Goal: Task Accomplishment & Management: Complete application form

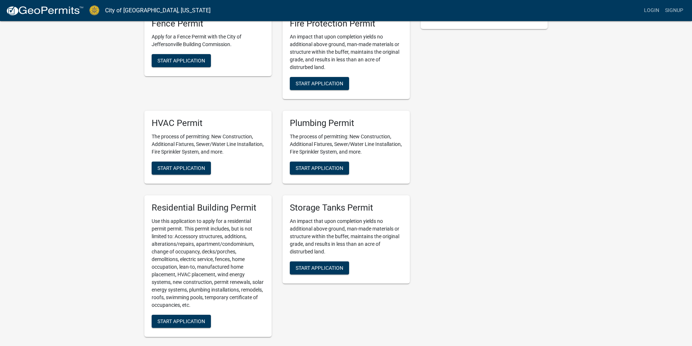
scroll to position [218, 0]
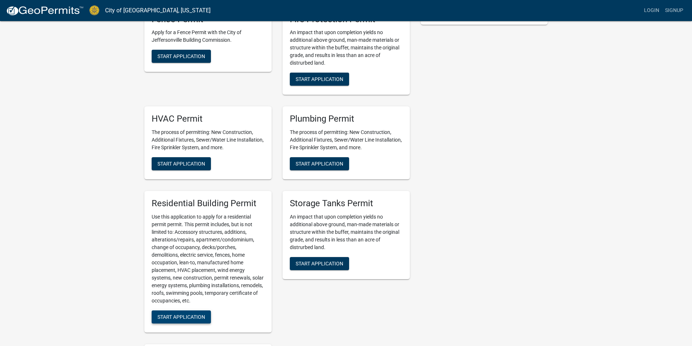
click at [183, 316] on span "Start Application" at bounding box center [181, 317] width 48 height 6
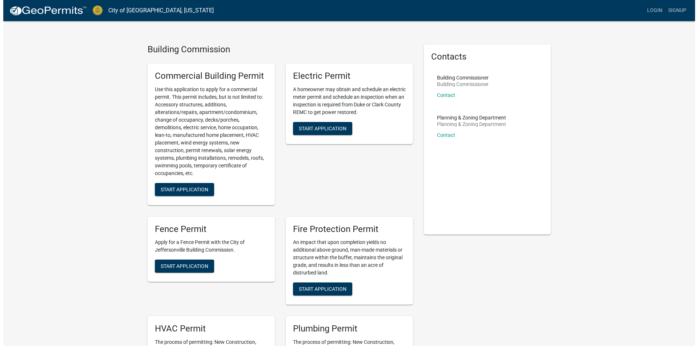
scroll to position [0, 0]
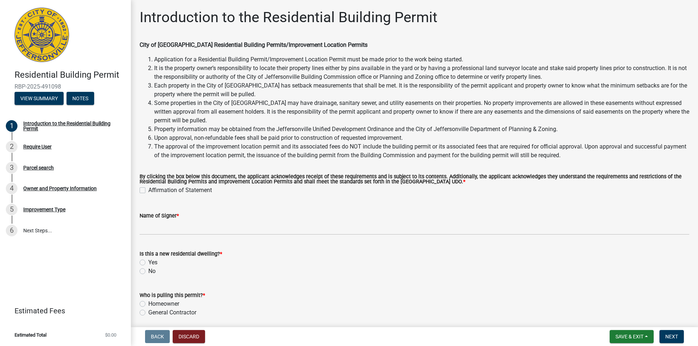
click at [148, 191] on label "Affirmation of Statement" at bounding box center [180, 190] width 64 height 9
click at [148, 191] on input "Affirmation of Statement" at bounding box center [150, 188] width 5 height 5
checkbox input "true"
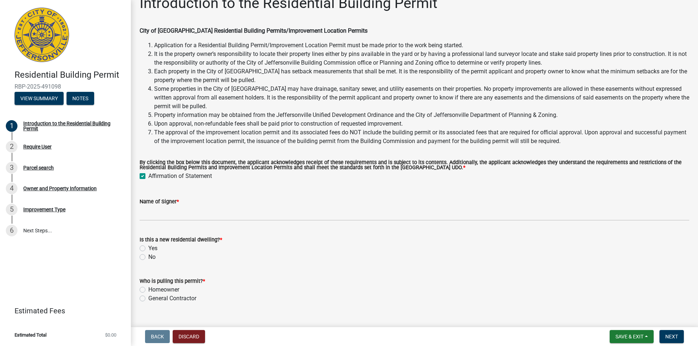
scroll to position [28, 0]
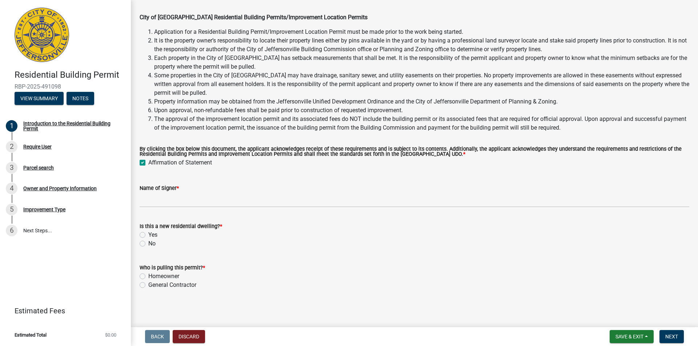
click at [145, 244] on div "No" at bounding box center [415, 244] width 550 height 9
click at [148, 244] on label "No" at bounding box center [151, 244] width 7 height 9
click at [148, 244] on input "No" at bounding box center [150, 242] width 5 height 5
radio input "true"
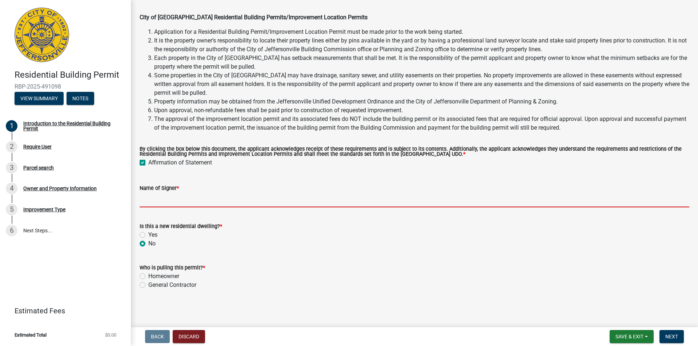
click at [165, 200] on input "Name of Signer *" at bounding box center [415, 200] width 550 height 15
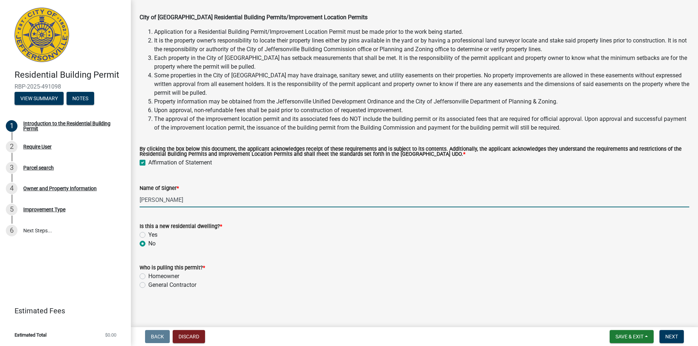
type input "[PERSON_NAME]"
click at [147, 277] on div "Homeowner" at bounding box center [415, 276] width 550 height 9
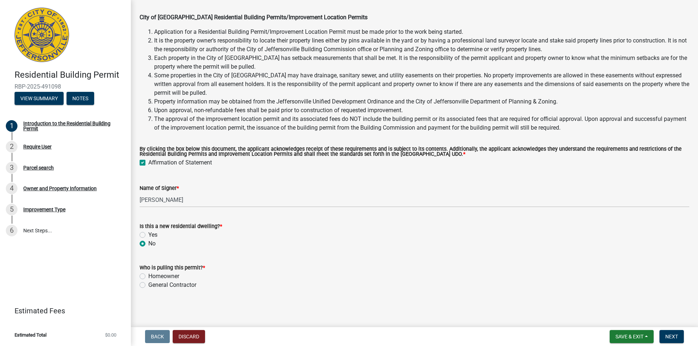
click at [148, 277] on label "Homeowner" at bounding box center [163, 276] width 31 height 9
click at [148, 277] on input "Homeowner" at bounding box center [150, 274] width 5 height 5
radio input "true"
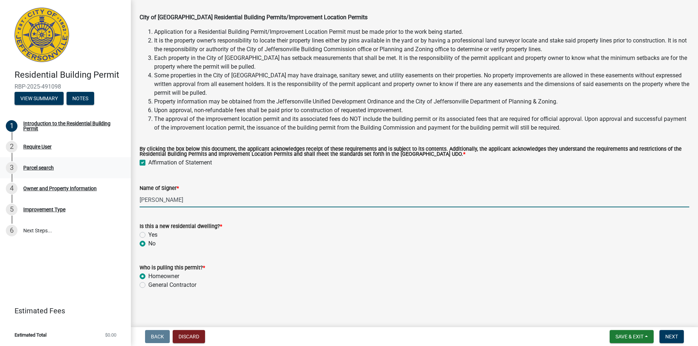
drag, startPoint x: 197, startPoint y: 200, endPoint x: 27, endPoint y: 173, distance: 172.3
click at [8, 172] on div "Residential Building Permit RBP-2025-491098 View Summary Notes 1 Introduction t…" at bounding box center [349, 173] width 698 height 346
type input "M"
type input "[PERSON_NAME]"
click at [670, 333] on button "Next" at bounding box center [672, 336] width 24 height 13
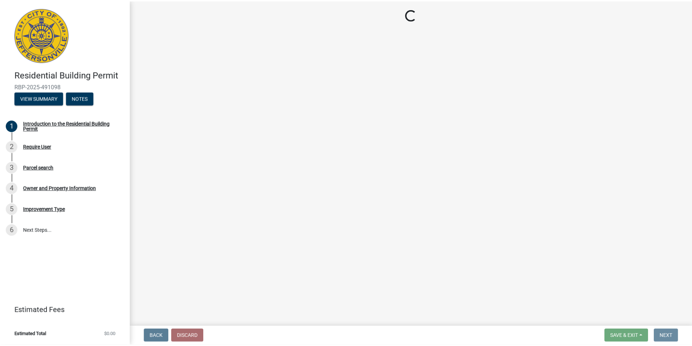
scroll to position [0, 0]
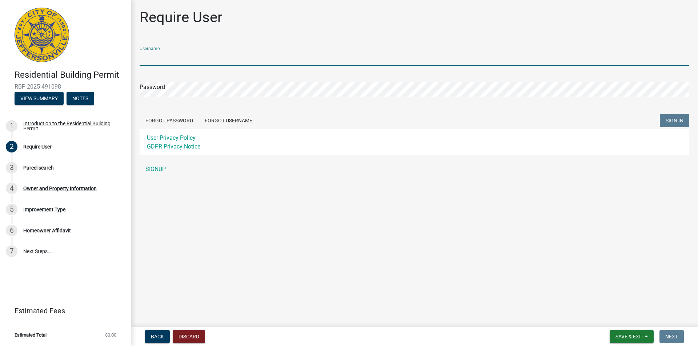
click at [170, 58] on input "Username" at bounding box center [415, 58] width 550 height 15
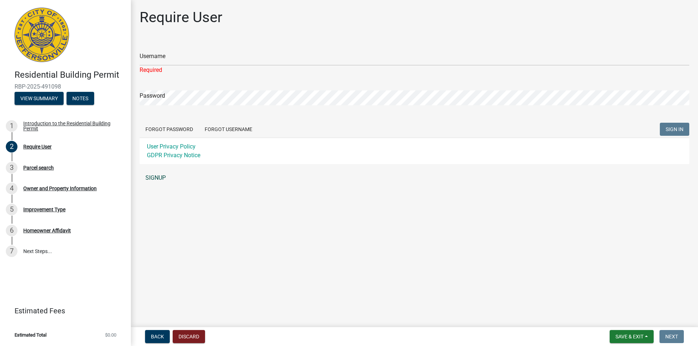
click at [157, 171] on link "SIGNUP" at bounding box center [415, 178] width 550 height 15
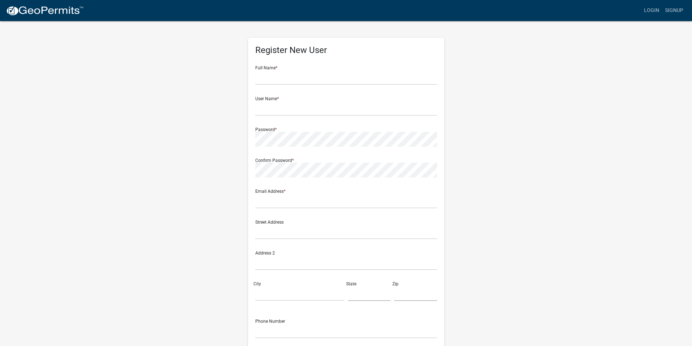
click at [284, 85] on form "Full Name * User Name * Password * Confirm Password * Email Address * Street Ad…" at bounding box center [346, 215] width 182 height 311
click at [286, 78] on input "text" at bounding box center [346, 77] width 182 height 15
type input "[PERSON_NAME]"
type input "davidsnook"
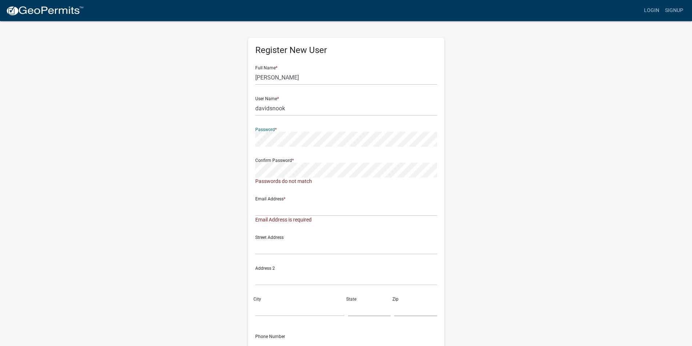
click at [54, 95] on wm-register-view "more_horiz Login Signup Register New User Full Name * [PERSON_NAME] User Name *…" at bounding box center [346, 212] width 692 height 425
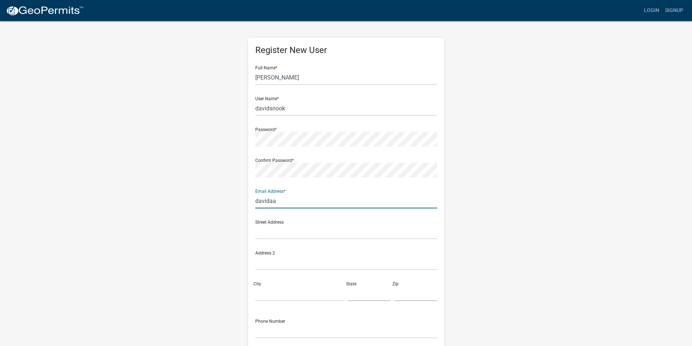
type input "[EMAIL_ADDRESS][DOMAIN_NAME]"
click at [269, 231] on input "text" at bounding box center [346, 232] width 182 height 15
type input "[STREET_ADDRESS]"
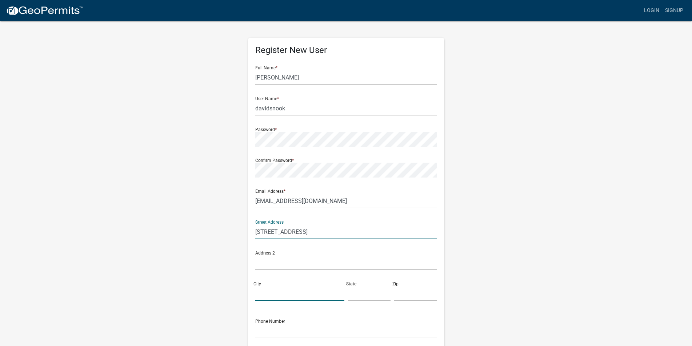
type input "[GEOGRAPHIC_DATA]"
type input "[US_STATE]"
type input "47130"
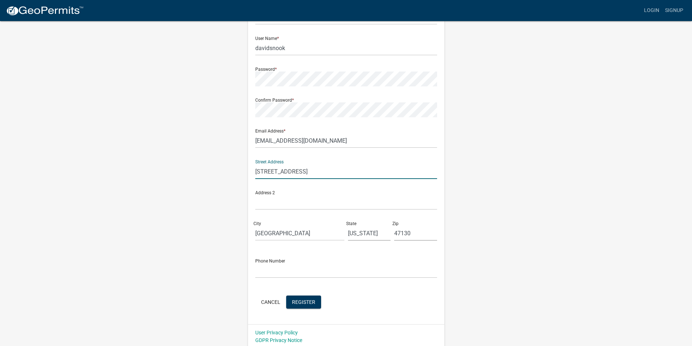
scroll to position [63, 0]
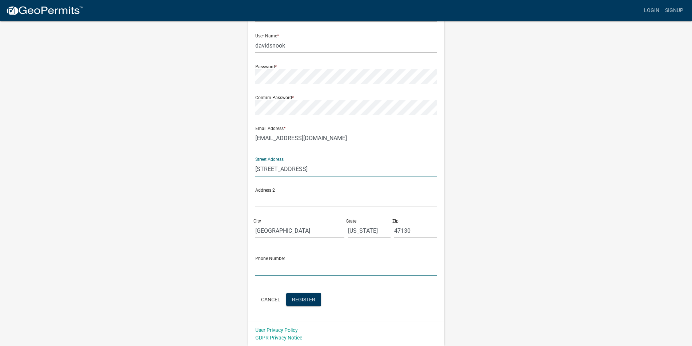
drag, startPoint x: 282, startPoint y: 273, endPoint x: 286, endPoint y: 273, distance: 4.0
click at [282, 273] on input "text" at bounding box center [346, 268] width 182 height 15
drag, startPoint x: 296, startPoint y: 270, endPoint x: 285, endPoint y: 266, distance: 12.3
click at [284, 267] on input "5023611311" at bounding box center [346, 268] width 182 height 15
type input "5022202718"
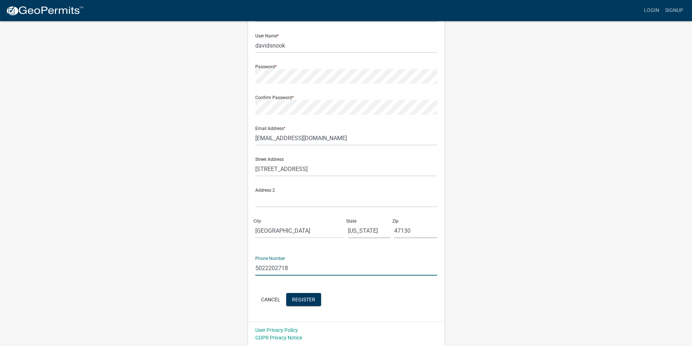
click button "Cancel" at bounding box center [270, 299] width 31 height 13
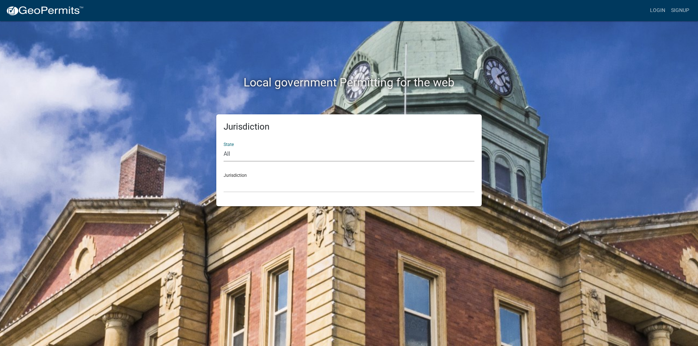
click at [240, 153] on select "All [US_STATE] [US_STATE] [US_STATE] [US_STATE] [US_STATE] [US_STATE] [US_STATE…" at bounding box center [349, 154] width 251 height 15
select select "[US_STATE]"
click at [224, 147] on select "All [US_STATE] [US_STATE] [US_STATE] [US_STATE] [US_STATE] [US_STATE] [US_STATE…" at bounding box center [349, 154] width 251 height 15
click at [248, 185] on select "City of [GEOGRAPHIC_DATA], [US_STATE] City of [GEOGRAPHIC_DATA], [US_STATE] Cit…" at bounding box center [349, 185] width 251 height 15
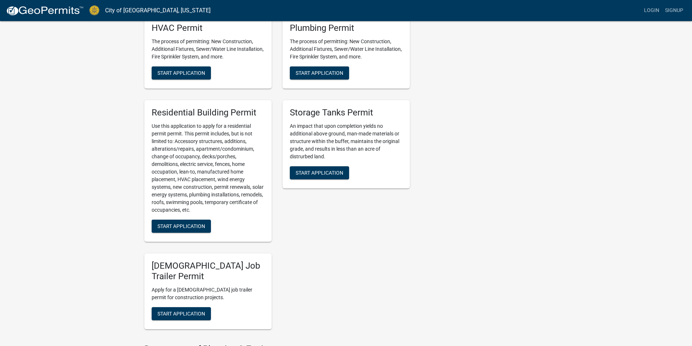
scroll to position [291, 0]
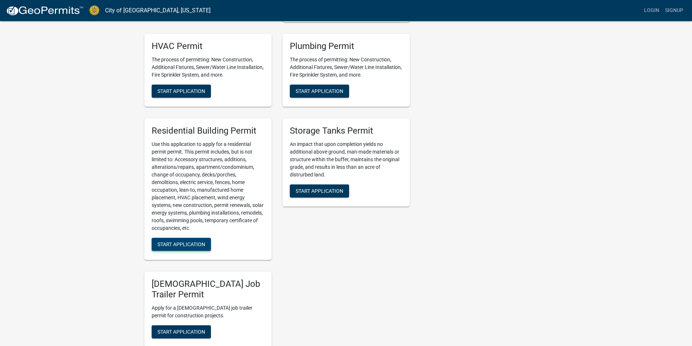
click at [191, 243] on span "Start Application" at bounding box center [181, 244] width 48 height 6
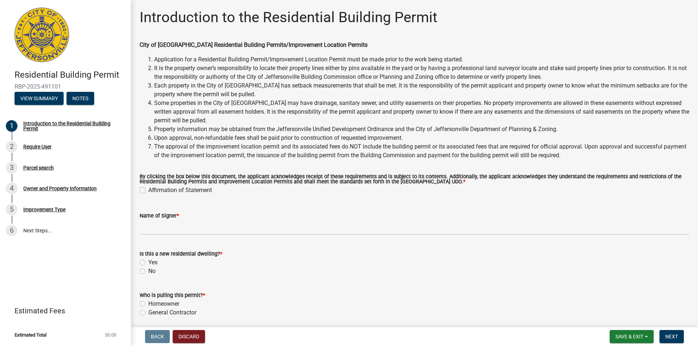
click at [138, 190] on div "By clicking the box below this document, the applicant acknowledges receipt of …" at bounding box center [414, 180] width 561 height 29
click at [148, 191] on label "Affirmation of Statement" at bounding box center [180, 190] width 64 height 9
click at [148, 191] on input "Affirmation of Statement" at bounding box center [150, 188] width 5 height 5
checkbox input "true"
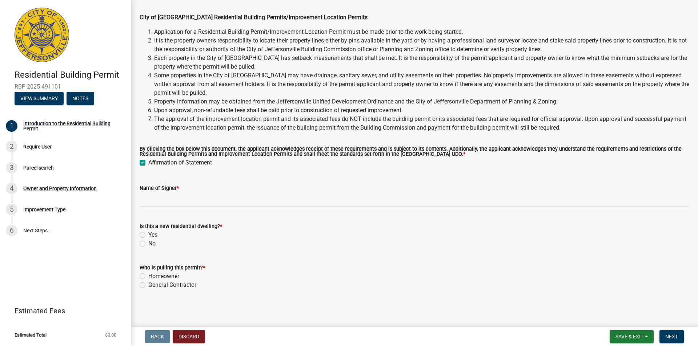
scroll to position [28, 0]
click at [147, 244] on div "No" at bounding box center [415, 244] width 550 height 9
click at [148, 245] on label "No" at bounding box center [151, 244] width 7 height 9
click at [148, 244] on input "No" at bounding box center [150, 242] width 5 height 5
radio input "true"
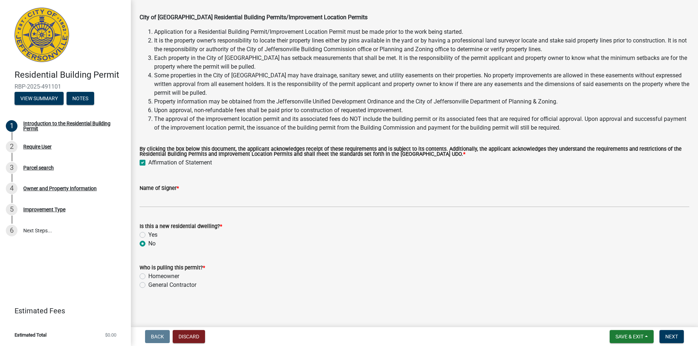
click at [148, 279] on label "Homeowner" at bounding box center [163, 276] width 31 height 9
click at [148, 277] on input "Homeowner" at bounding box center [150, 274] width 5 height 5
radio input "true"
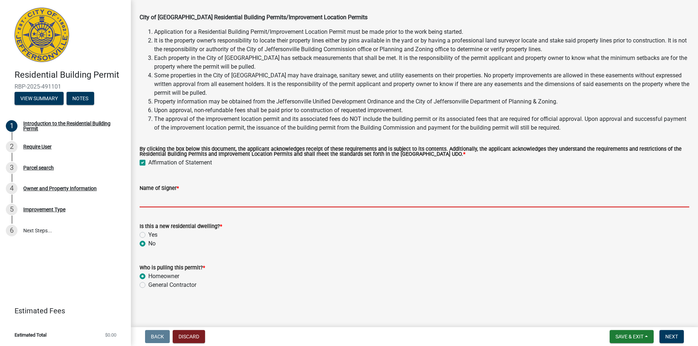
click at [157, 200] on input "Name of Signer *" at bounding box center [415, 200] width 550 height 15
type input "[PERSON_NAME]"
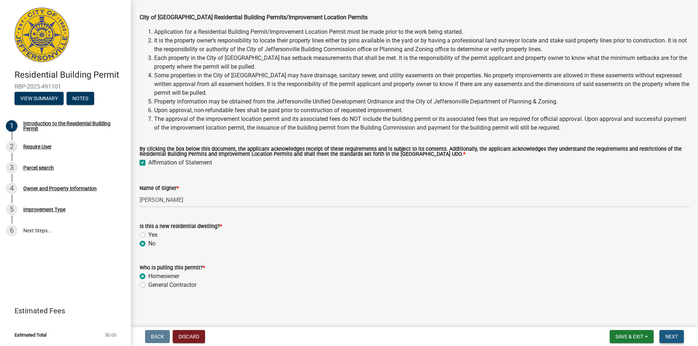
click at [677, 336] on span "Next" at bounding box center [671, 337] width 13 height 6
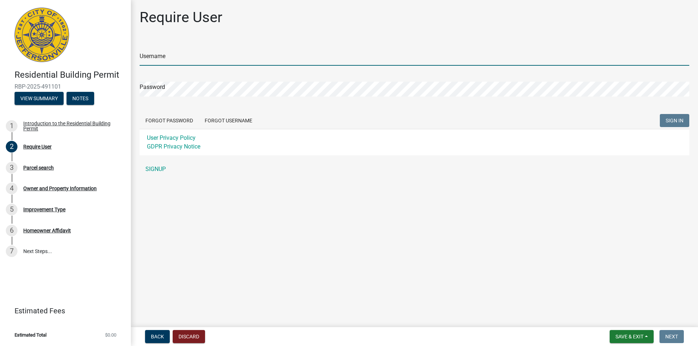
click at [200, 60] on input "Username" at bounding box center [415, 58] width 550 height 15
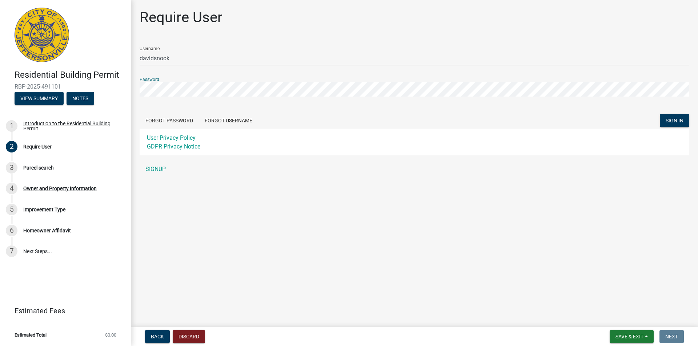
click at [660, 114] on button "SIGN IN" at bounding box center [674, 120] width 29 height 13
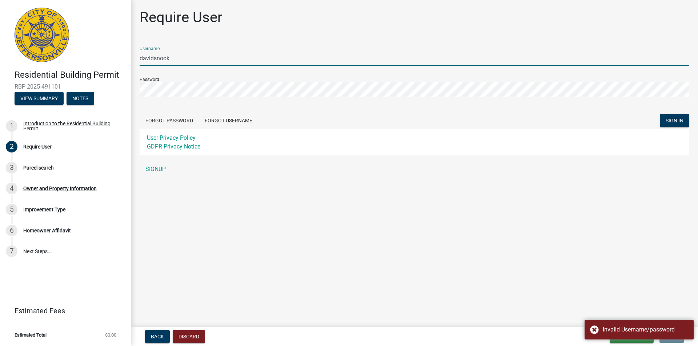
click at [173, 60] on input "davidsnook" at bounding box center [415, 58] width 550 height 15
click at [143, 59] on input "davidsnook" at bounding box center [415, 58] width 550 height 15
click at [660, 114] on button "SIGN IN" at bounding box center [674, 120] width 29 height 13
click at [58, 82] on div "Residential Building Permit RBP-2025-491101 View Summary Notes 1 Introduction t…" at bounding box center [349, 173] width 698 height 346
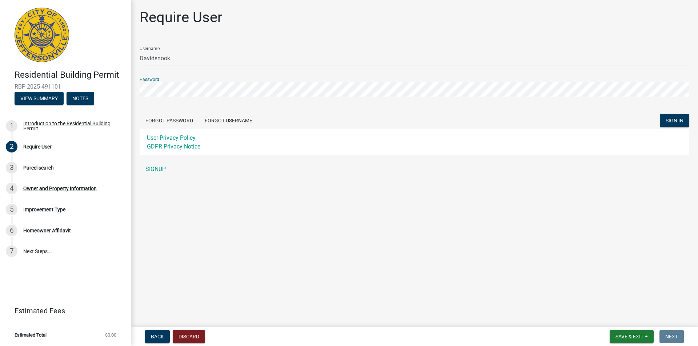
click at [660, 114] on button "SIGN IN" at bounding box center [674, 120] width 29 height 13
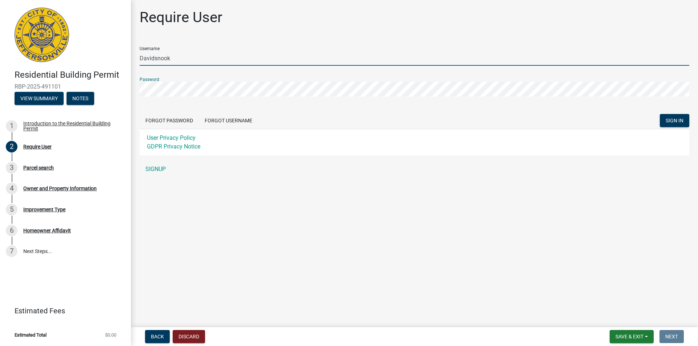
drag, startPoint x: 143, startPoint y: 59, endPoint x: 127, endPoint y: 60, distance: 15.3
click at [129, 60] on div "Residential Building Permit RBP-2025-491101 View Summary Notes 1 Introduction t…" at bounding box center [349, 173] width 698 height 346
type input "davidsnook"
click at [678, 119] on span "SIGN IN" at bounding box center [675, 121] width 18 height 6
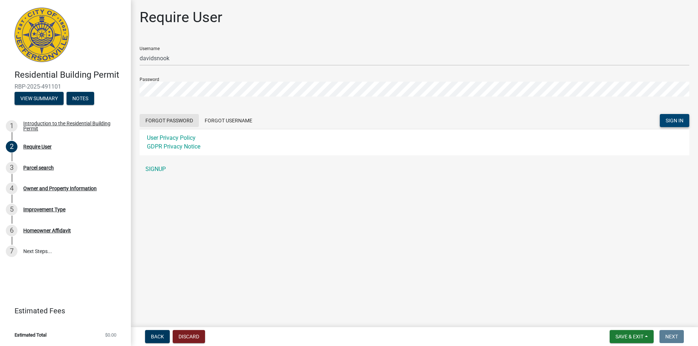
drag, startPoint x: 155, startPoint y: 172, endPoint x: 175, endPoint y: 119, distance: 56.3
drag, startPoint x: 175, startPoint y: 119, endPoint x: 275, endPoint y: 106, distance: 101.2
click at [275, 106] on form "Username davidsnook Password Forgot Password Forgot Username SIGN IN User Priva…" at bounding box center [415, 98] width 550 height 115
click at [241, 118] on button "Forgot Username" at bounding box center [228, 120] width 59 height 13
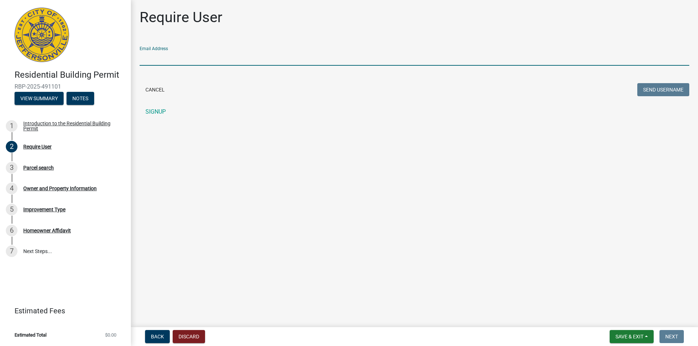
click at [179, 60] on input "Email Address" at bounding box center [415, 58] width 550 height 15
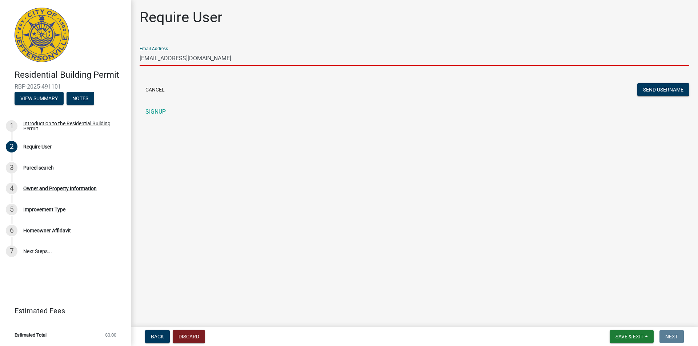
type input "[EMAIL_ADDRESS][DOMAIN_NAME]"
click at [637, 83] on button "Send Username" at bounding box center [663, 89] width 52 height 13
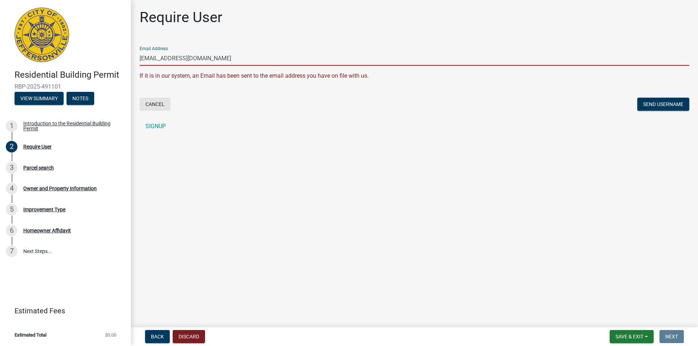
click at [157, 103] on button "Cancel" at bounding box center [155, 104] width 31 height 13
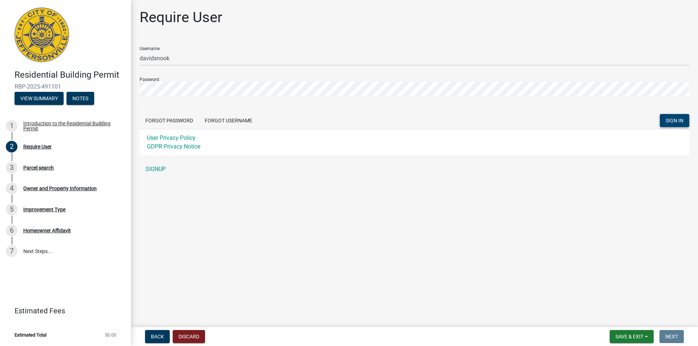
click at [680, 120] on span "SIGN IN" at bounding box center [675, 121] width 18 height 6
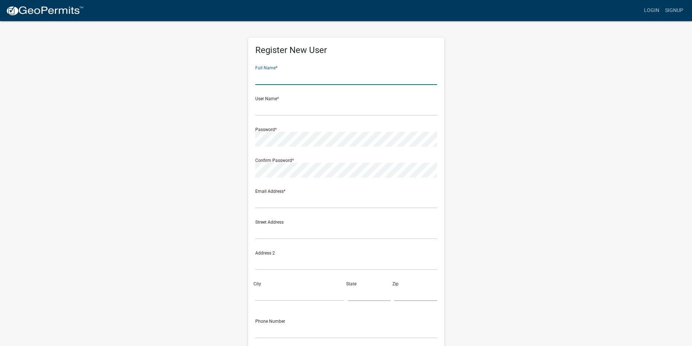
click at [294, 79] on input "text" at bounding box center [346, 77] width 182 height 15
type input "[PERSON_NAME]"
click at [282, 107] on input "text" at bounding box center [346, 108] width 182 height 15
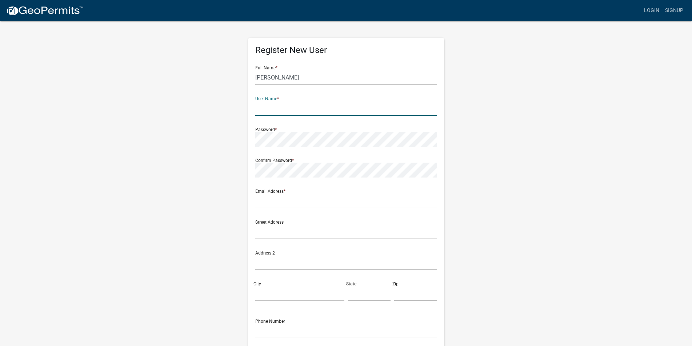
type input "davidsnook"
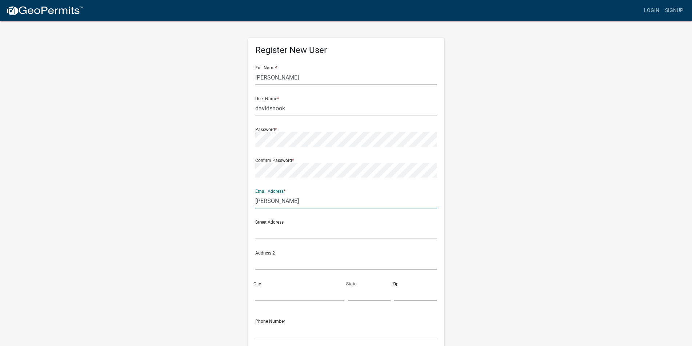
type input "[EMAIL_ADDRESS][DOMAIN_NAME]"
click at [288, 229] on input "text" at bounding box center [346, 232] width 182 height 15
type input "1025 Springdale Dr"
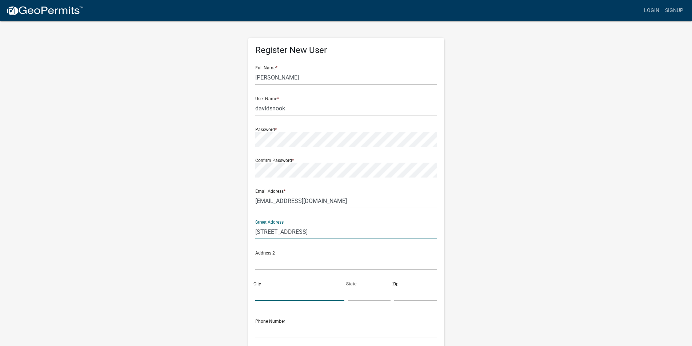
type input "Jeffersonville"
type input "Indiana"
type input "47130"
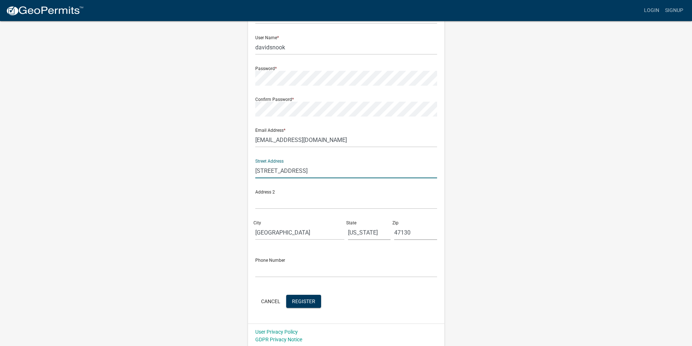
scroll to position [63, 0]
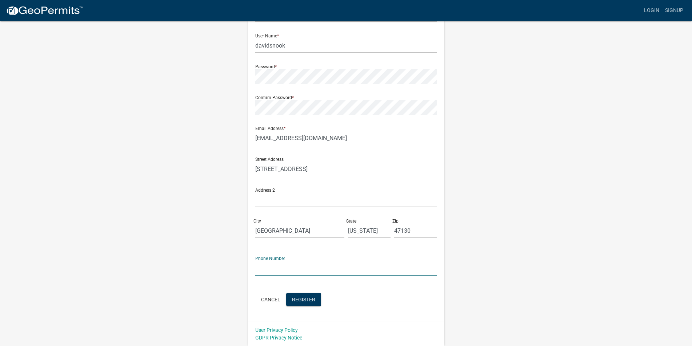
click at [275, 267] on input "text" at bounding box center [346, 268] width 182 height 15
type input "5022202718"
click button "Cancel" at bounding box center [270, 299] width 31 height 13
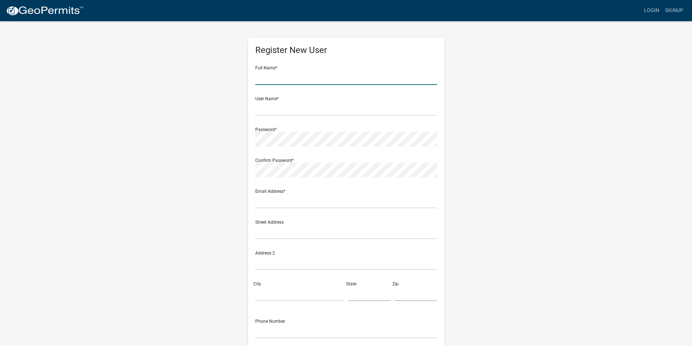
click at [265, 79] on input "text" at bounding box center [346, 77] width 182 height 15
type input "[PERSON_NAME]"
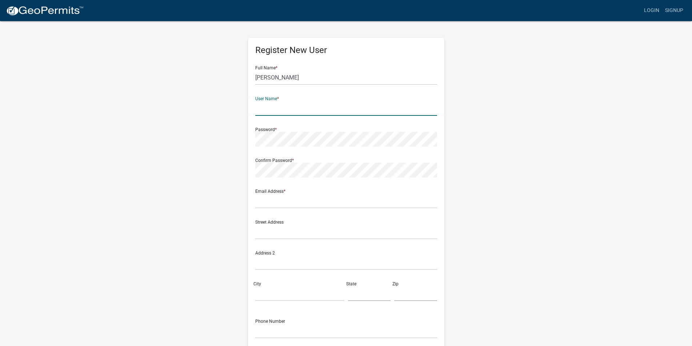
click at [289, 108] on input "text" at bounding box center [346, 108] width 182 height 15
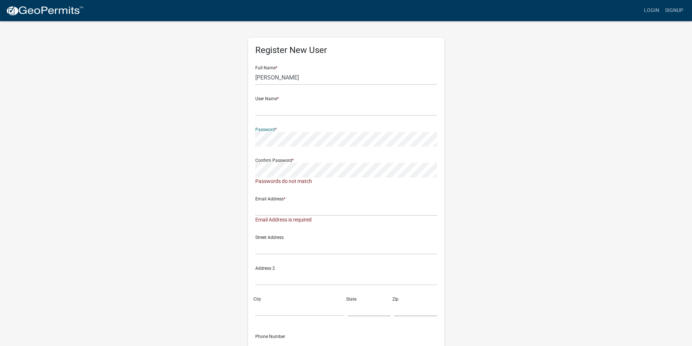
click at [98, 127] on wm-register-view "more_horiz Login Signup Register New User Full Name * David Snook User Name * P…" at bounding box center [346, 212] width 692 height 425
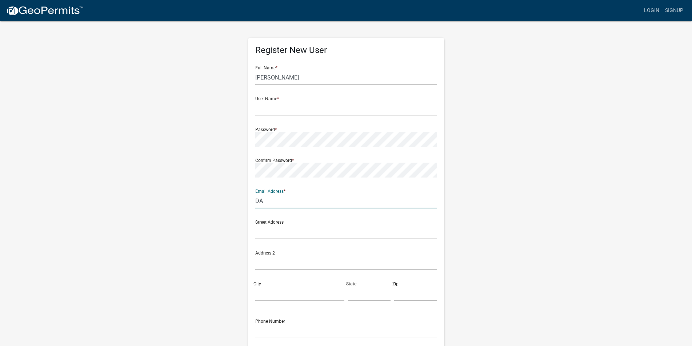
type input "[EMAIL_ADDRESS][DOMAIN_NAME]"
click at [160, 133] on div "Register New User Full Name * David Snook User Name * Password * Confirm Passwo…" at bounding box center [346, 214] width 414 height 389
type input "1025 Springdale Dr"
type input "Jeffersonville"
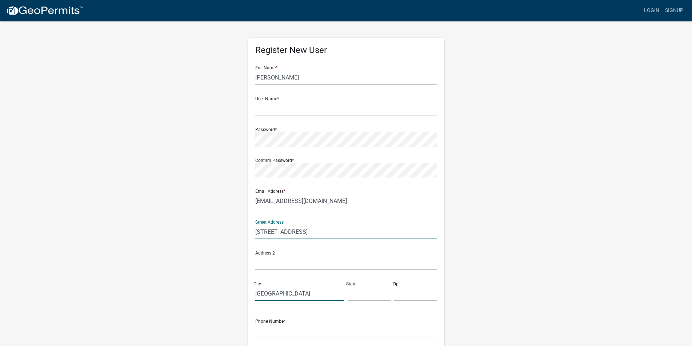
type input "Indiana"
type input "47130"
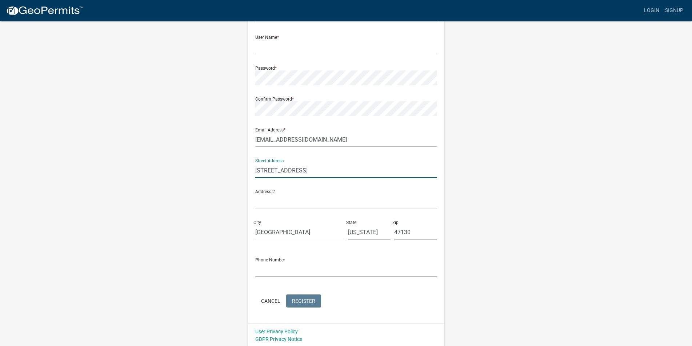
scroll to position [63, 0]
click at [283, 268] on input "text" at bounding box center [346, 268] width 182 height 15
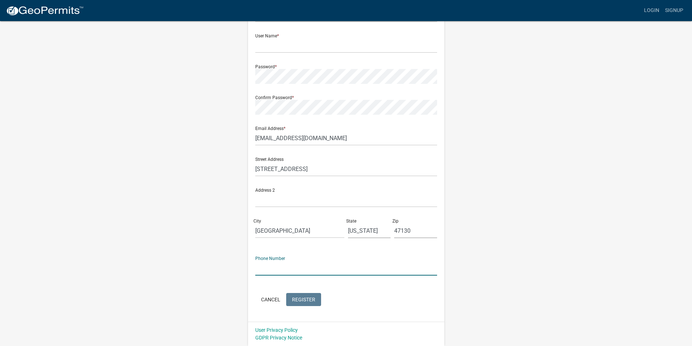
type input "5022202718"
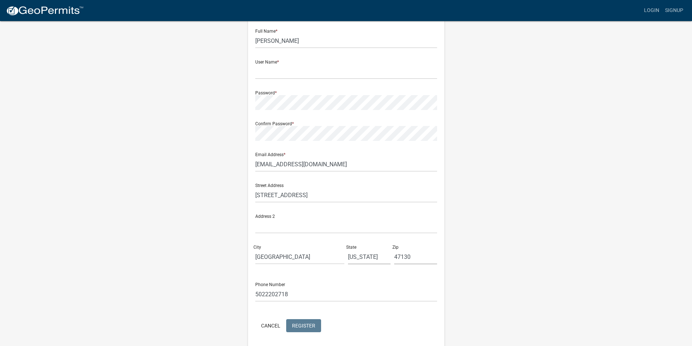
scroll to position [0, 0]
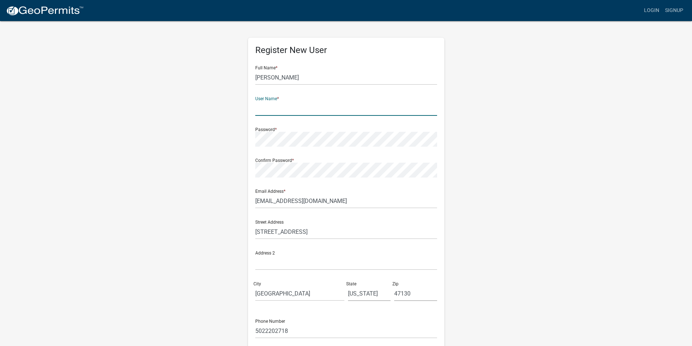
click at [273, 112] on input "text" at bounding box center [346, 108] width 182 height 15
type input "davidsnook"
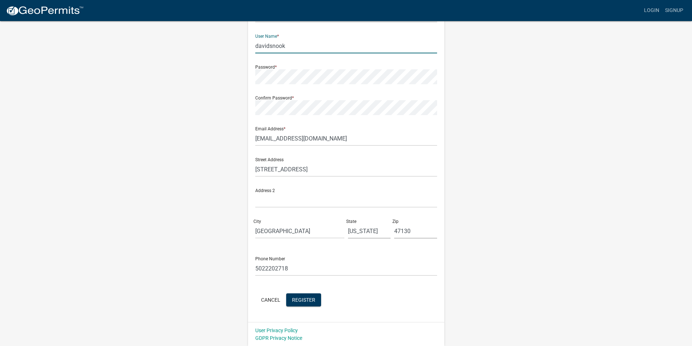
scroll to position [63, 0]
click at [310, 301] on span "Register" at bounding box center [303, 300] width 23 height 6
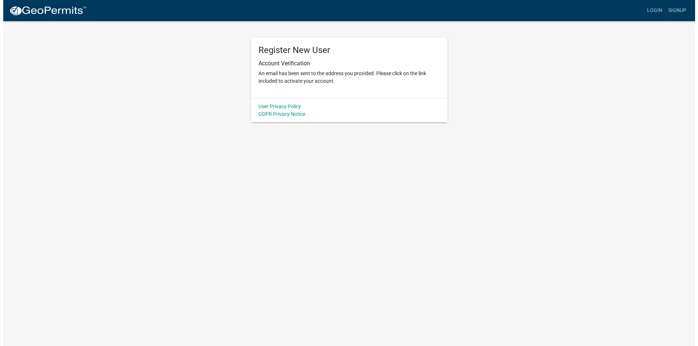
scroll to position [0, 0]
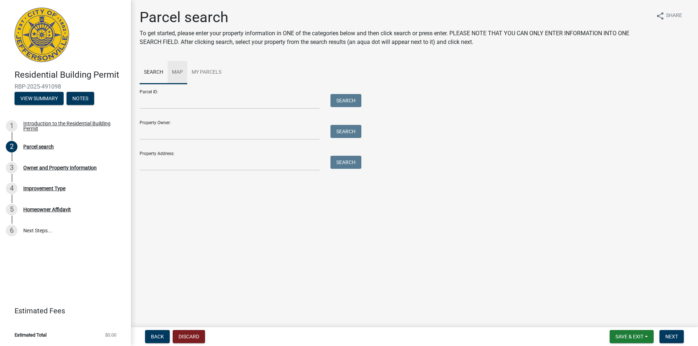
click at [181, 79] on link "Map" at bounding box center [178, 72] width 20 height 23
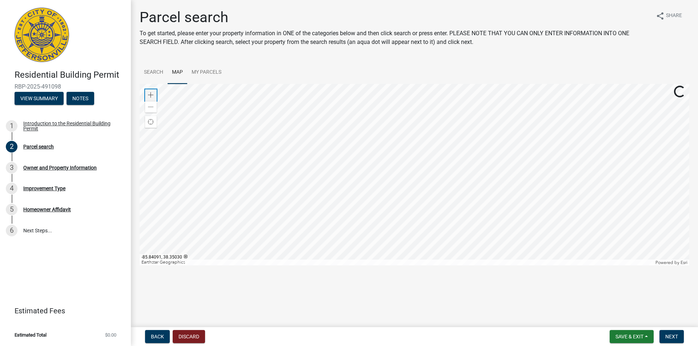
click at [152, 94] on span at bounding box center [151, 95] width 6 height 6
click at [290, 258] on div at bounding box center [415, 175] width 550 height 182
click at [380, 155] on div at bounding box center [415, 175] width 550 height 182
click at [158, 74] on link "Search" at bounding box center [154, 72] width 28 height 23
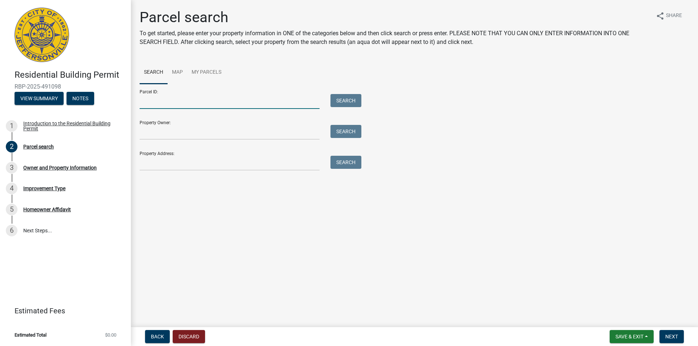
click at [169, 103] on input "Parcel ID:" at bounding box center [230, 101] width 180 height 15
click at [173, 135] on input "Property Owner:" at bounding box center [230, 132] width 180 height 15
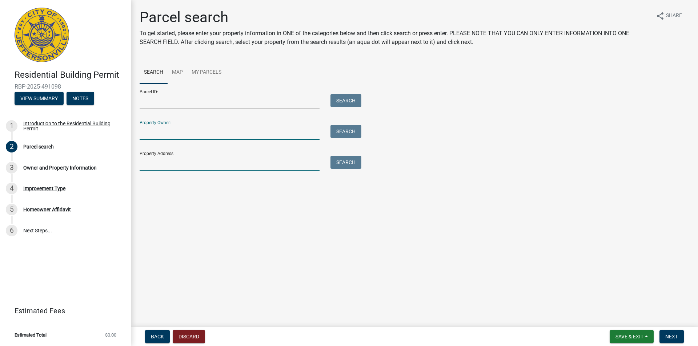
click at [176, 162] on input "Property Address:" at bounding box center [230, 163] width 180 height 15
type input "1025 springdale"
click at [341, 162] on button "Search" at bounding box center [345, 162] width 31 height 13
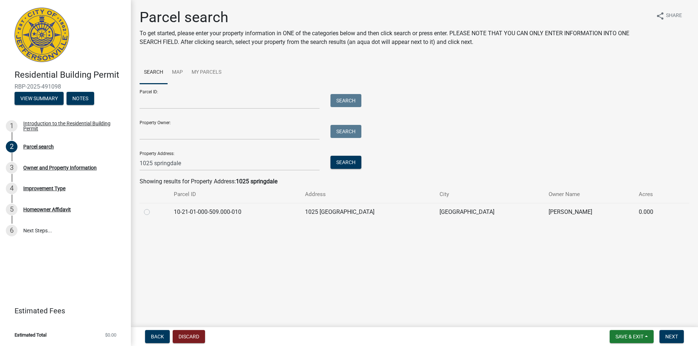
click at [144, 213] on td at bounding box center [155, 212] width 30 height 18
click at [153, 208] on label at bounding box center [153, 208] width 0 height 0
click at [153, 213] on input "radio" at bounding box center [155, 210] width 5 height 5
radio input "true"
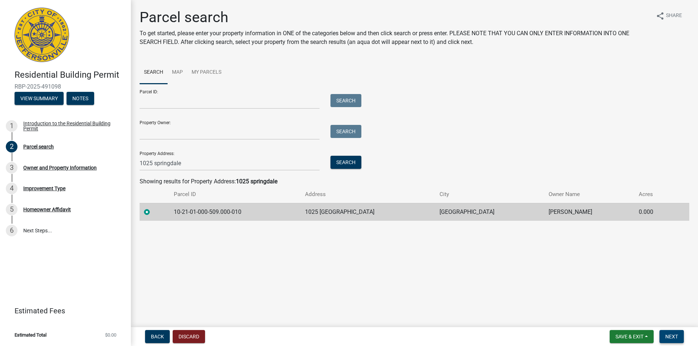
click at [672, 333] on button "Next" at bounding box center [672, 336] width 24 height 13
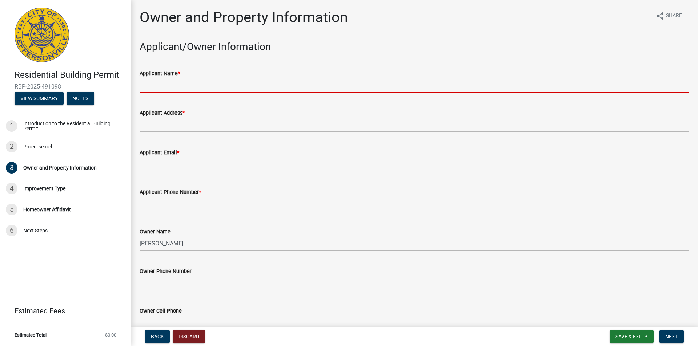
click at [171, 84] on input "Applicant Name *" at bounding box center [415, 85] width 550 height 15
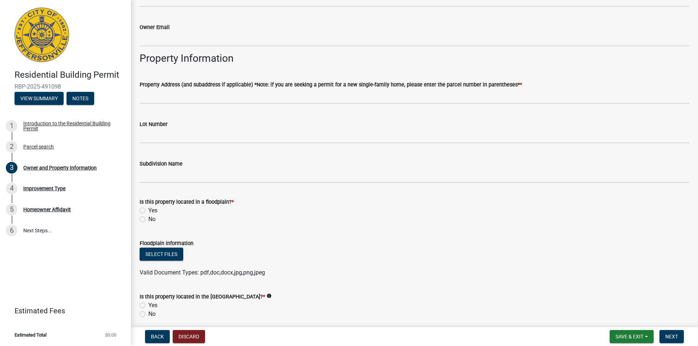
scroll to position [364, 0]
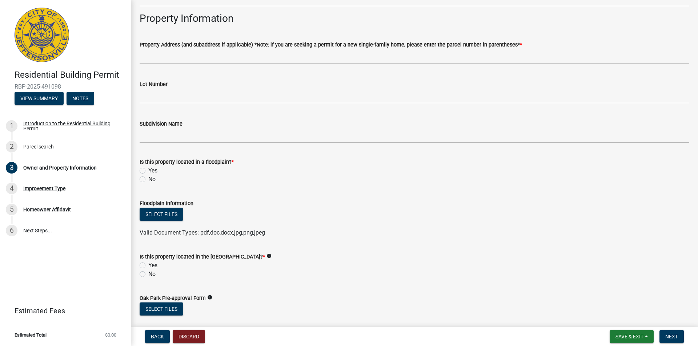
click at [148, 180] on label "No" at bounding box center [151, 179] width 7 height 9
click at [148, 180] on input "No" at bounding box center [150, 177] width 5 height 5
radio input "true"
click at [148, 273] on label "No" at bounding box center [151, 274] width 7 height 9
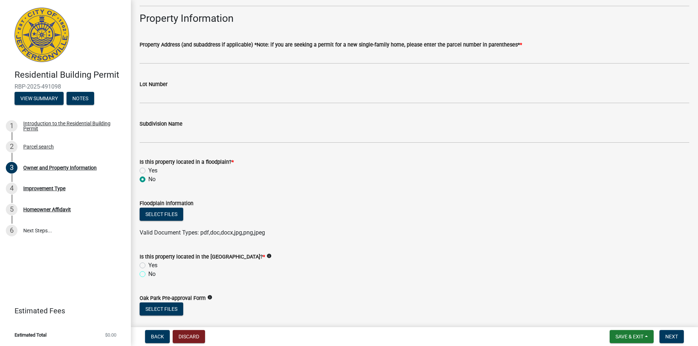
click at [148, 273] on input "No" at bounding box center [150, 272] width 5 height 5
radio input "true"
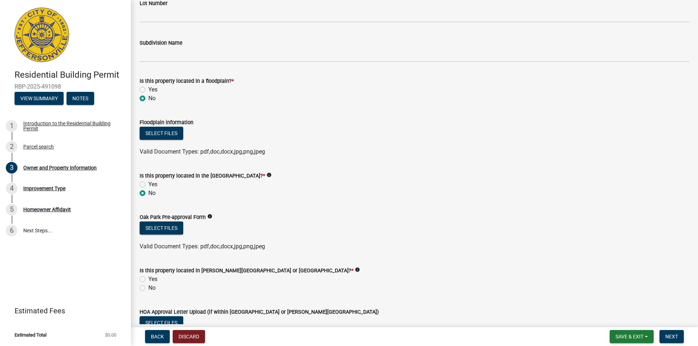
scroll to position [481, 0]
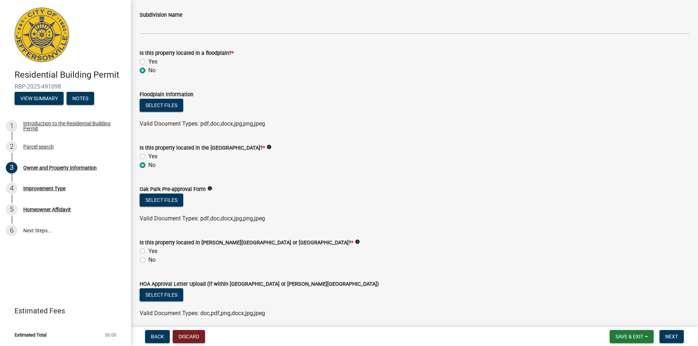
click at [146, 261] on div "No" at bounding box center [415, 260] width 550 height 9
click at [148, 260] on label "No" at bounding box center [151, 260] width 7 height 9
click at [148, 260] on input "No" at bounding box center [150, 258] width 5 height 5
radio input "true"
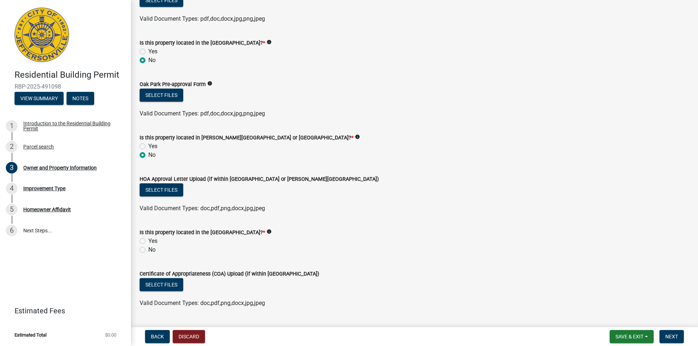
scroll to position [590, 0]
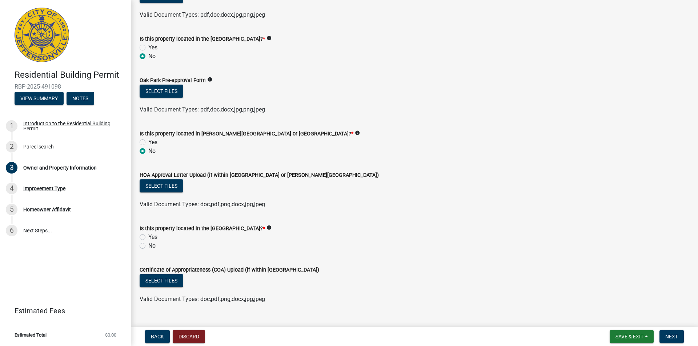
click at [148, 247] on label "No" at bounding box center [151, 246] width 7 height 9
click at [148, 247] on input "No" at bounding box center [150, 244] width 5 height 5
radio input "true"
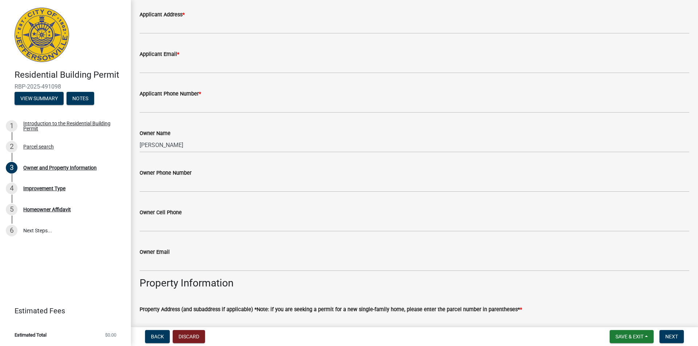
scroll to position [0, 0]
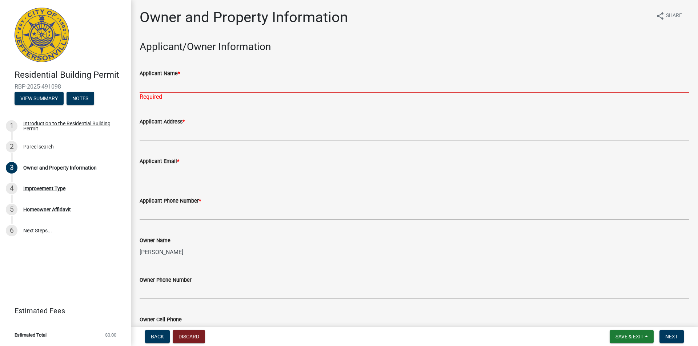
click at [154, 85] on input "Applicant Name *" at bounding box center [415, 85] width 550 height 15
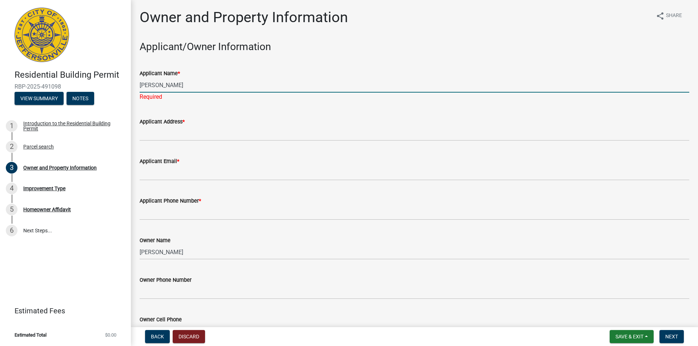
type input "[PERSON_NAME]"
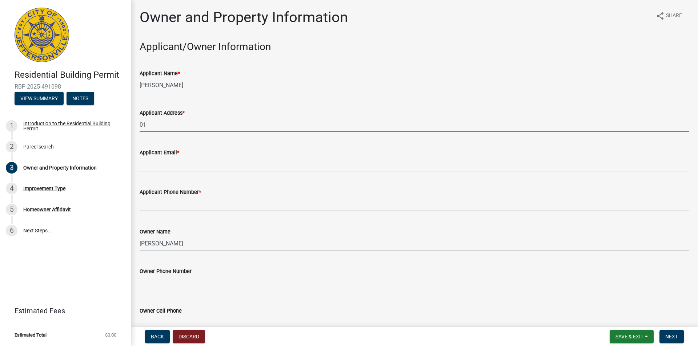
type input "0"
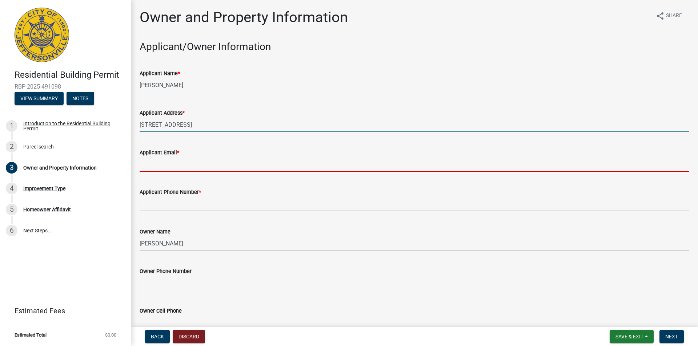
click at [207, 127] on input "1025 springdale dr" at bounding box center [415, 124] width 550 height 15
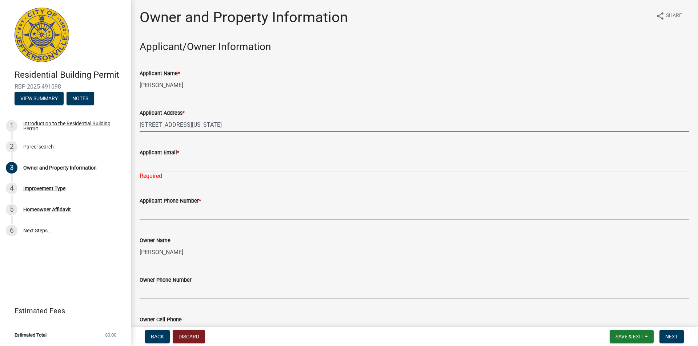
type input "1025 springdale dr Jeffersonville Indiana 47130"
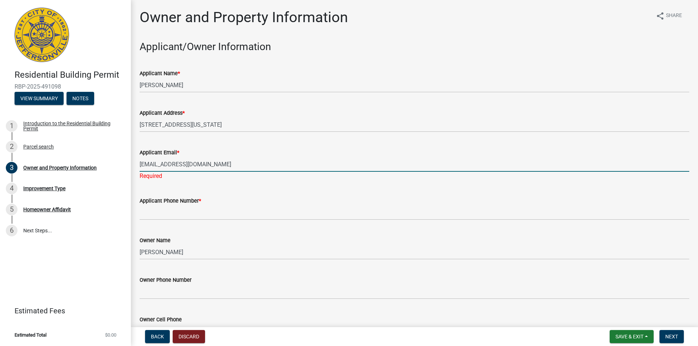
type input "[EMAIL_ADDRESS][DOMAIN_NAME]"
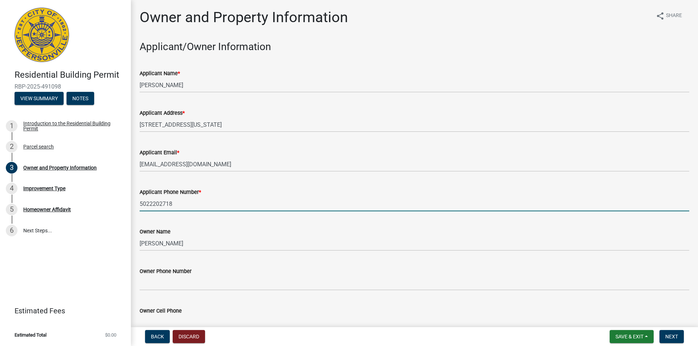
type input "5022202718"
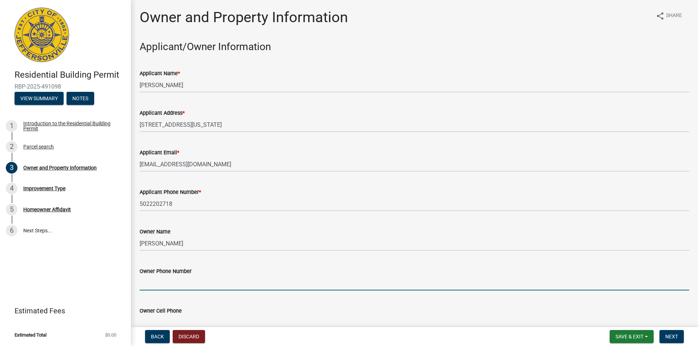
type input "5"
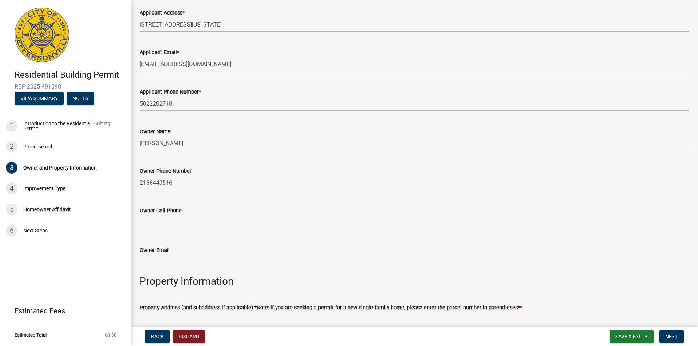
scroll to position [109, 0]
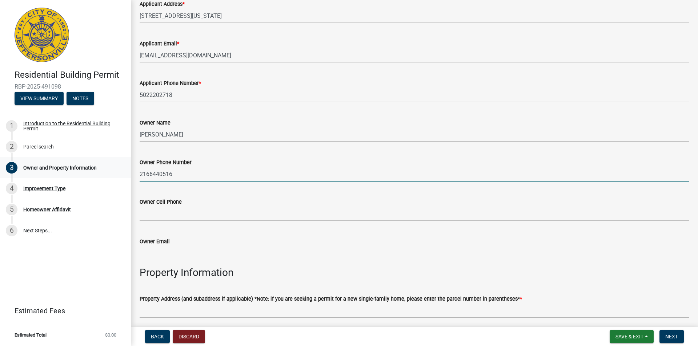
drag, startPoint x: 189, startPoint y: 177, endPoint x: 113, endPoint y: 172, distance: 76.1
click at [100, 173] on div "Residential Building Permit RBP-2025-491098 View Summary Notes 1 Introduction t…" at bounding box center [349, 173] width 698 height 346
type input "2166440516"
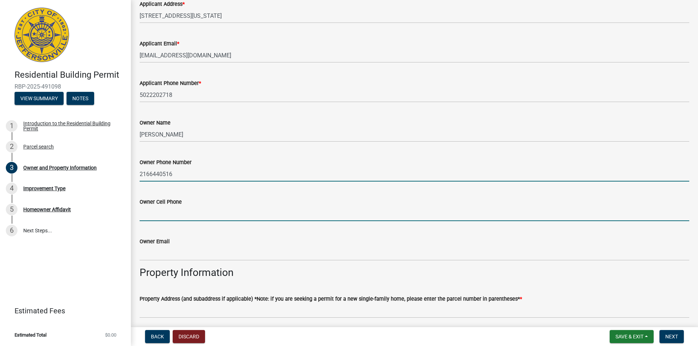
click at [168, 215] on input "Owner Cell Phone" at bounding box center [415, 214] width 550 height 15
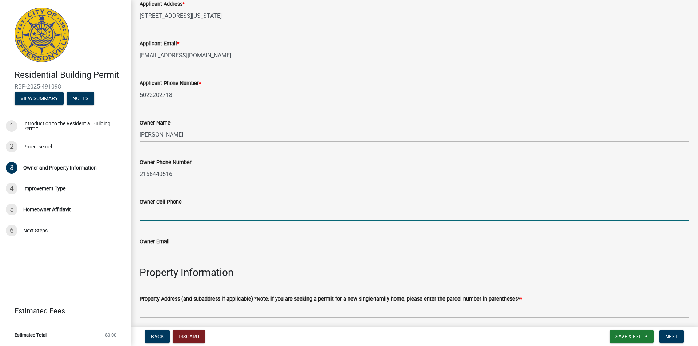
paste input "2166440516"
type input "2166440516"
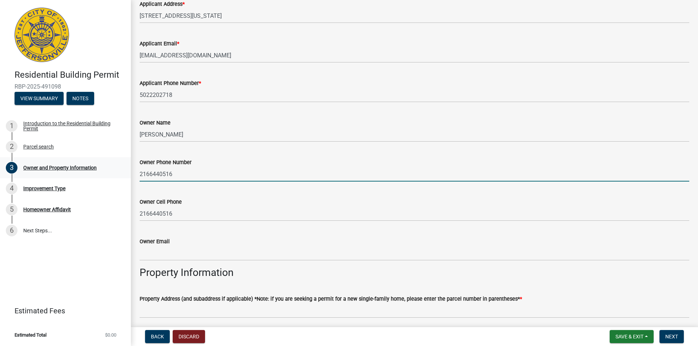
drag, startPoint x: 131, startPoint y: 171, endPoint x: 58, endPoint y: 170, distance: 73.1
click at [102, 169] on div "Residential Building Permit RBP-2025-491098 View Summary Notes 1 Introduction t…" at bounding box center [349, 173] width 698 height 346
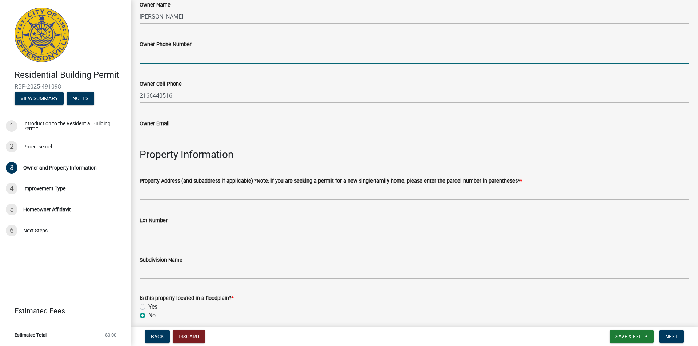
scroll to position [291, 0]
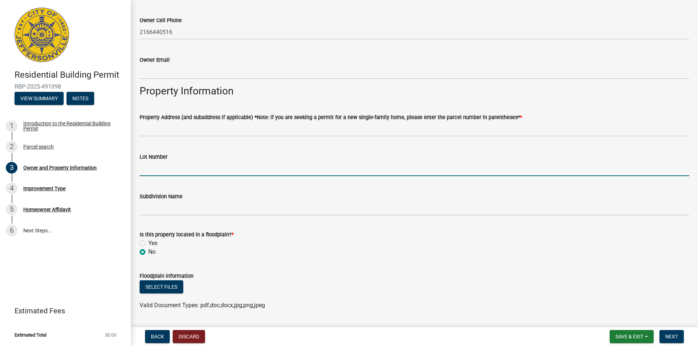
click at [165, 171] on input "Lot Number" at bounding box center [415, 168] width 550 height 15
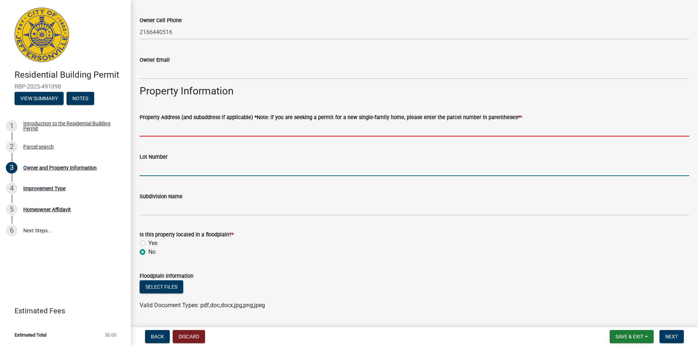
click at [160, 129] on input "Property Address (and subaddress if applicable) *Note: if you are seeking a per…" at bounding box center [415, 129] width 550 height 15
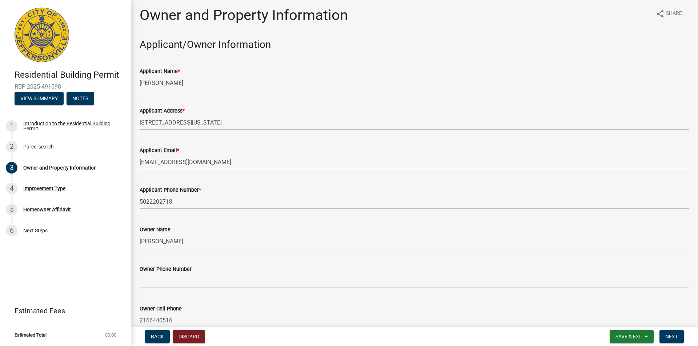
scroll to position [0, 0]
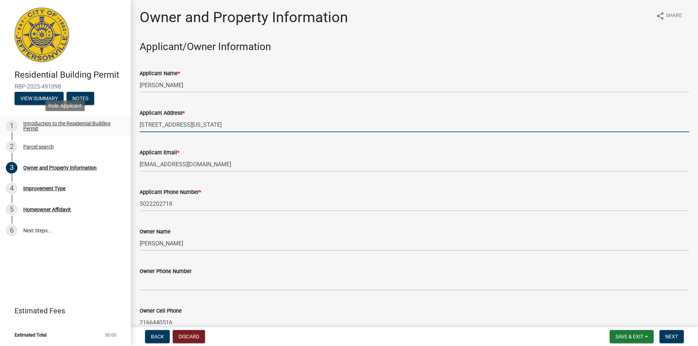
drag, startPoint x: 248, startPoint y: 124, endPoint x: 129, endPoint y: 130, distance: 119.0
click at [129, 130] on div "Residential Building Permit RBP-2025-491098 View Summary Notes 1 Introduction t…" at bounding box center [349, 173] width 698 height 346
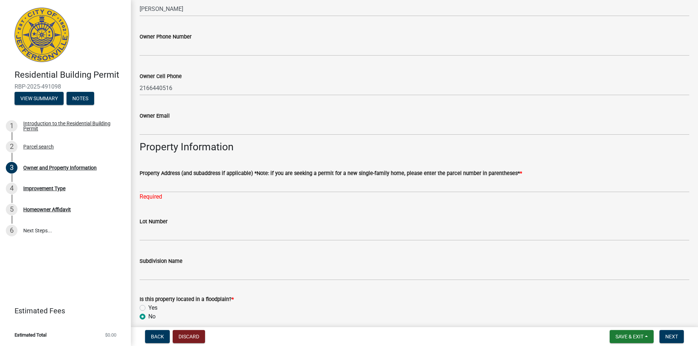
scroll to position [255, 0]
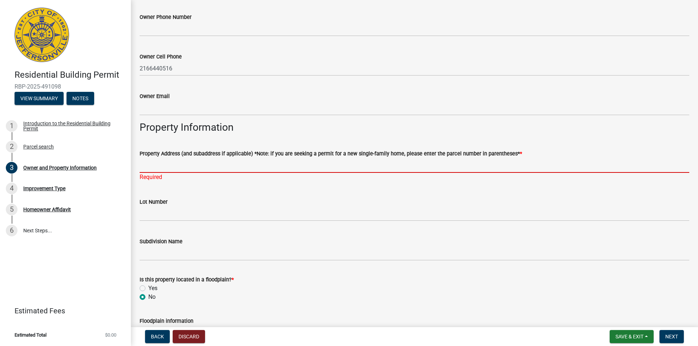
click at [159, 168] on input "Property Address (and subaddress if applicable) *Note: if you are seeking a per…" at bounding box center [415, 165] width 550 height 15
paste input "1025 springdale dr Jeffersonville Indiana 47130"
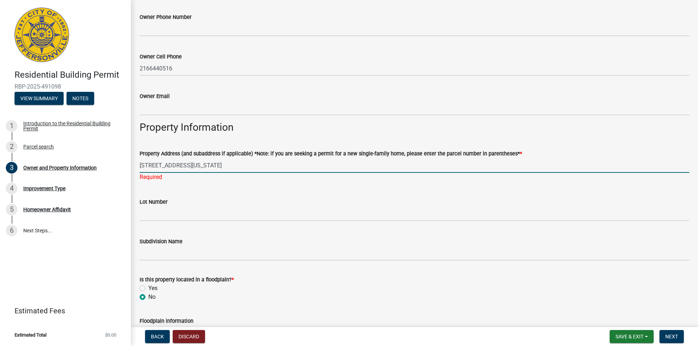
type input "1025 springdale dr Jeffersonville Indiana 47130"
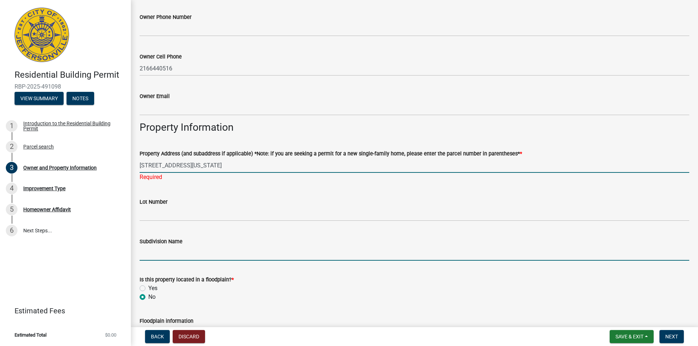
click at [188, 253] on wm-data-entity-input "Subdivision Name" at bounding box center [415, 247] width 550 height 40
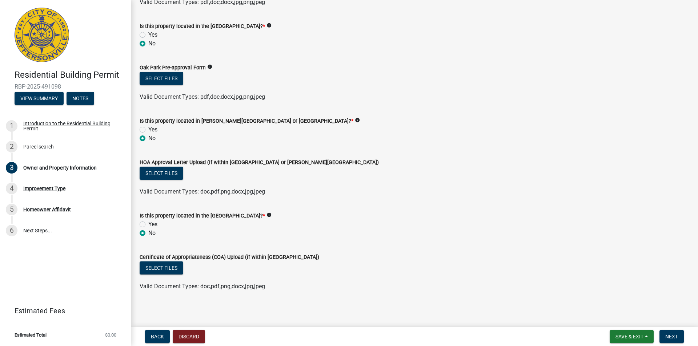
scroll to position [596, 0]
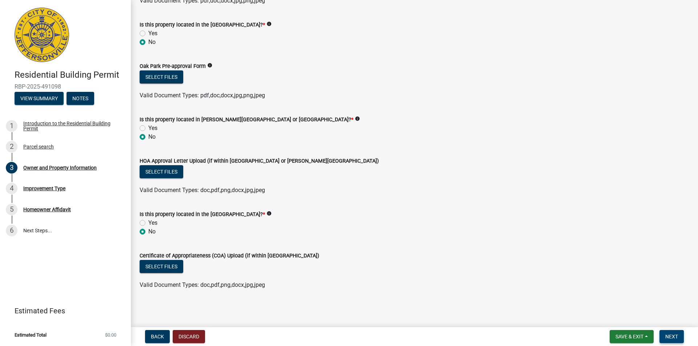
click at [669, 336] on span "Next" at bounding box center [671, 337] width 13 height 6
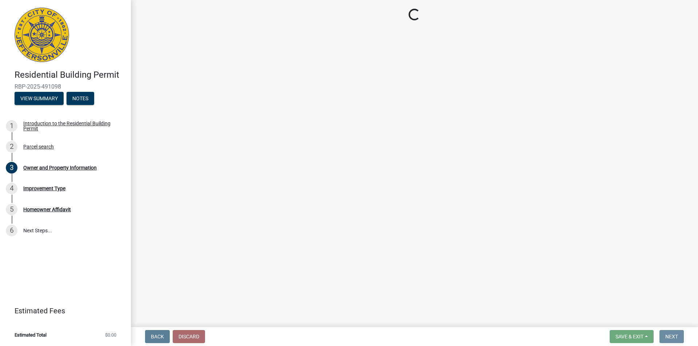
scroll to position [0, 0]
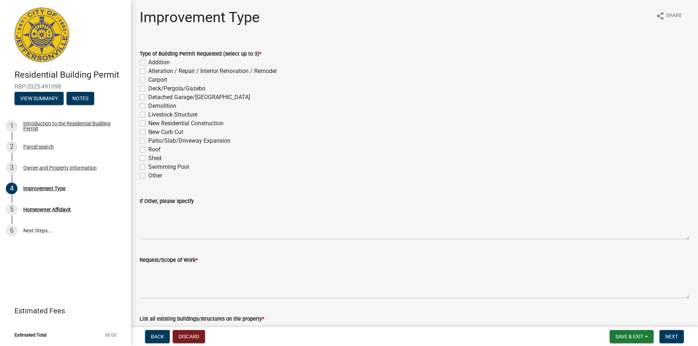
click at [148, 160] on label "Shed" at bounding box center [154, 158] width 13 height 9
click at [148, 159] on input "Shed" at bounding box center [150, 156] width 5 height 5
checkbox input "true"
checkbox input "false"
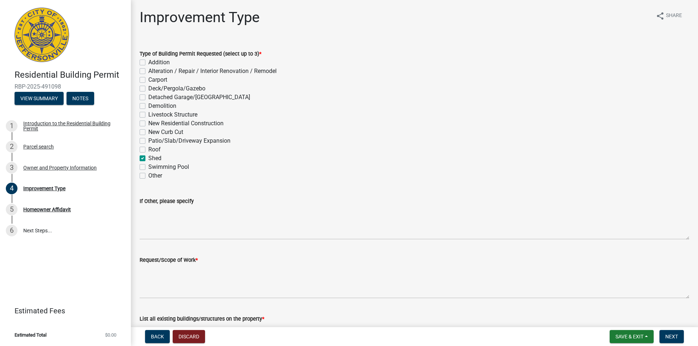
checkbox input "false"
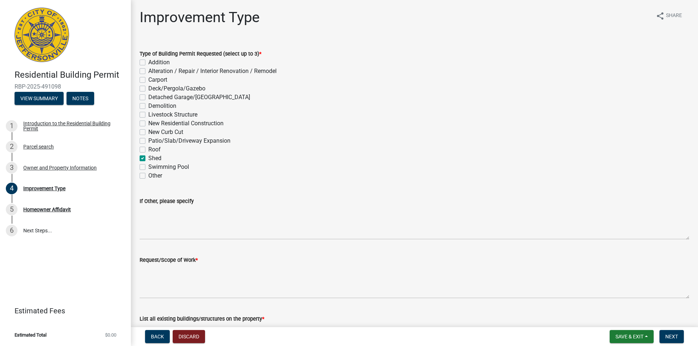
checkbox input "false"
checkbox input "true"
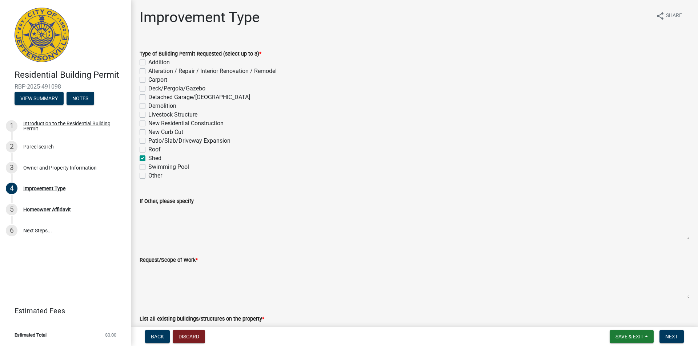
checkbox input "false"
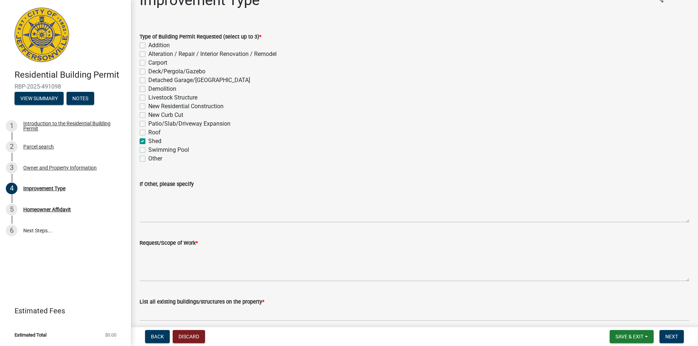
scroll to position [48, 0]
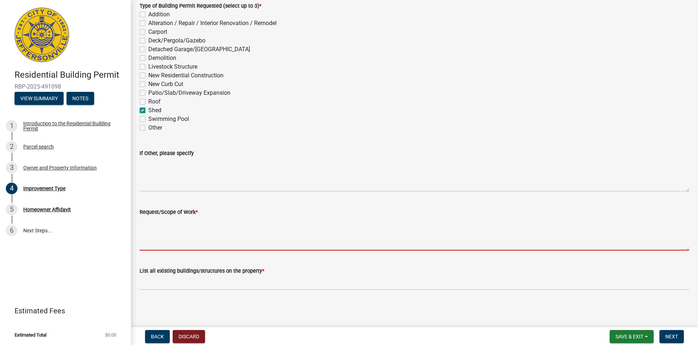
click at [185, 248] on textarea "Request/Scope of Work *" at bounding box center [415, 234] width 550 height 34
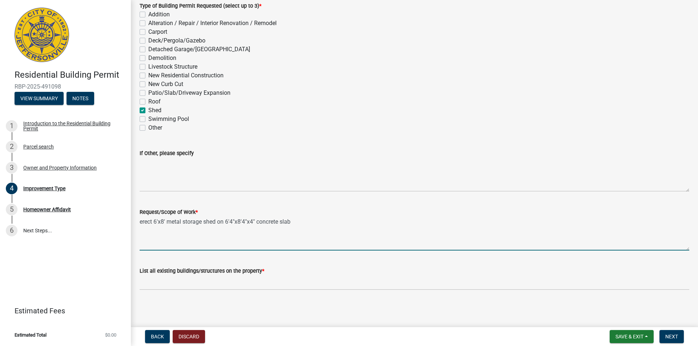
type textarea "erect 6'x8' metal storage shed on 6'4"x8'4"x4" concrete slab"
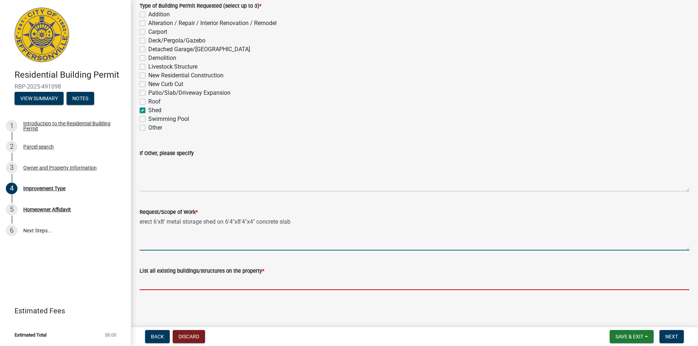
click at [275, 287] on input "List all existing buildings/structures on the property *" at bounding box center [415, 283] width 550 height 15
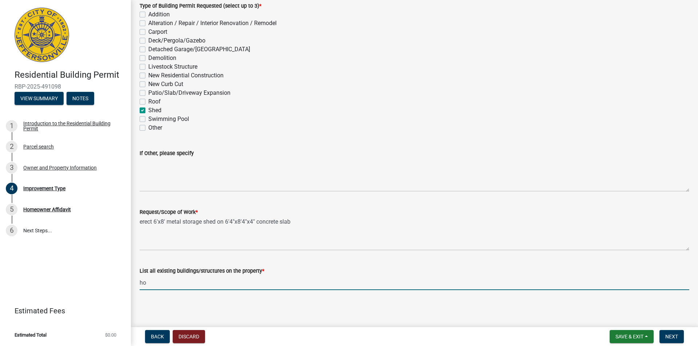
type input "h"
type input "house"
click at [676, 336] on span "Next" at bounding box center [671, 337] width 13 height 6
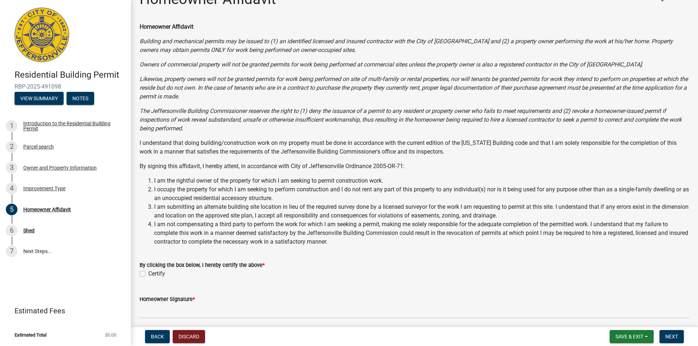
scroll to position [36, 0]
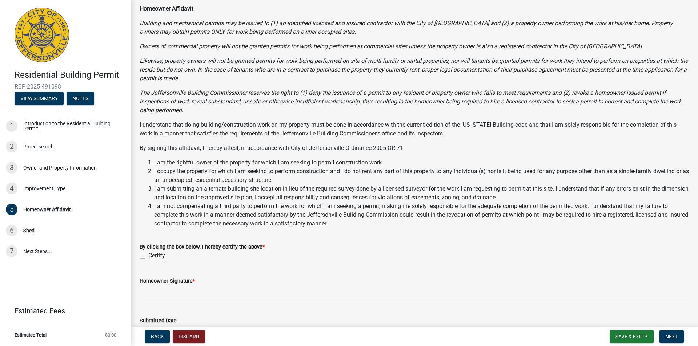
click at [143, 259] on div "Certify" at bounding box center [415, 256] width 550 height 9
click at [148, 256] on label "Certify" at bounding box center [156, 256] width 17 height 9
click at [148, 256] on input "Certify" at bounding box center [150, 254] width 5 height 5
checkbox input "true"
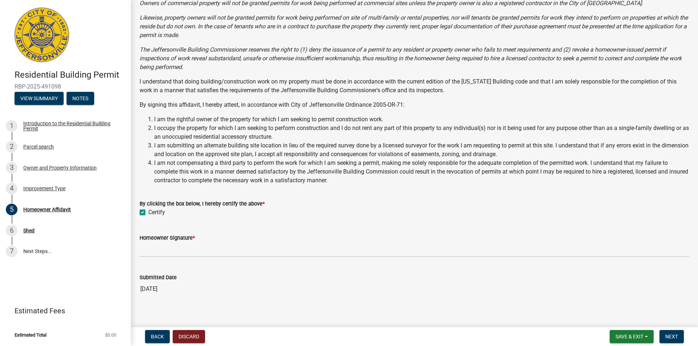
scroll to position [86, 0]
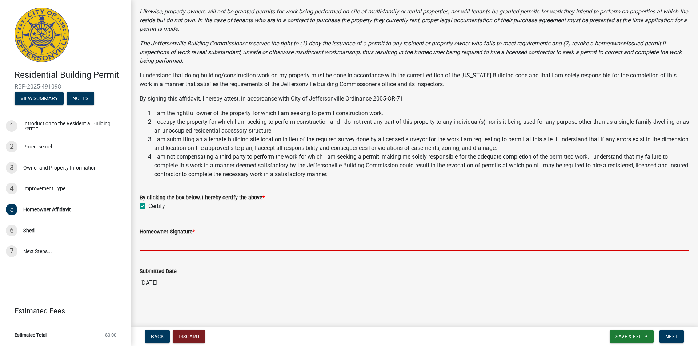
click at [205, 245] on input "Homeowner Signature *" at bounding box center [415, 243] width 550 height 15
click at [155, 341] on button "Back" at bounding box center [157, 336] width 25 height 13
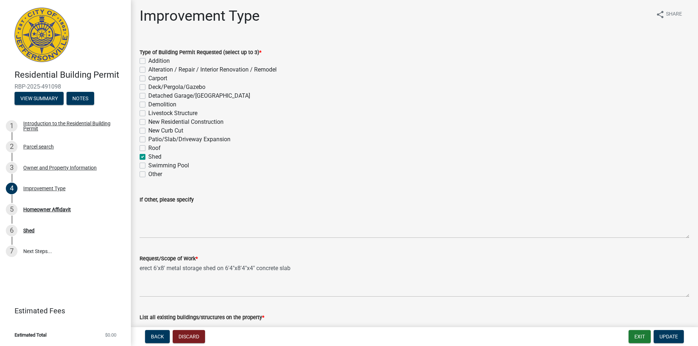
scroll to position [0, 0]
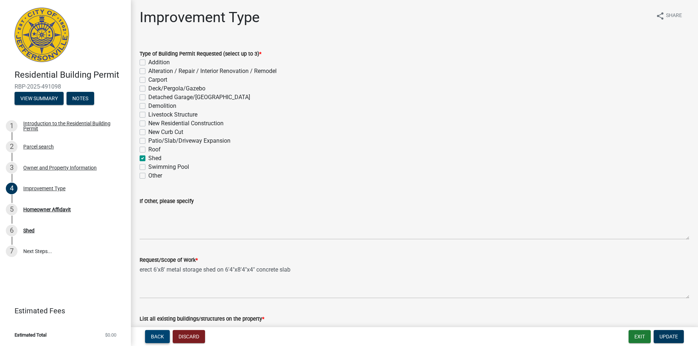
click at [158, 336] on span "Back" at bounding box center [157, 337] width 13 height 6
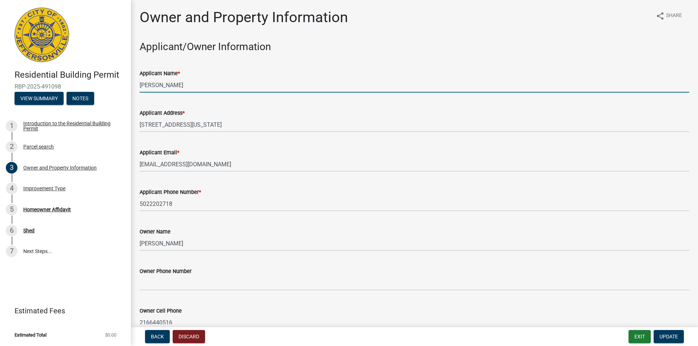
drag, startPoint x: 165, startPoint y: 87, endPoint x: 25, endPoint y: 80, distance: 140.1
click at [34, 80] on div "Residential Building Permit RBP-2025-491098 View Summary Notes 1 Introduction t…" at bounding box center [349, 173] width 698 height 346
type input "D"
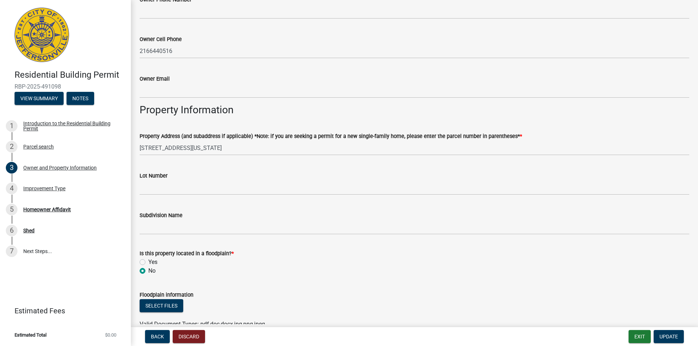
scroll to position [218, 0]
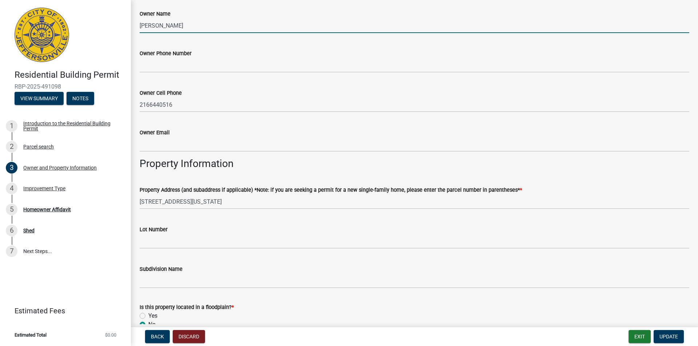
drag, startPoint x: 186, startPoint y: 31, endPoint x: 136, endPoint y: 31, distance: 50.2
click at [136, 31] on div "Owner Name Horton Madeline" at bounding box center [414, 16] width 561 height 34
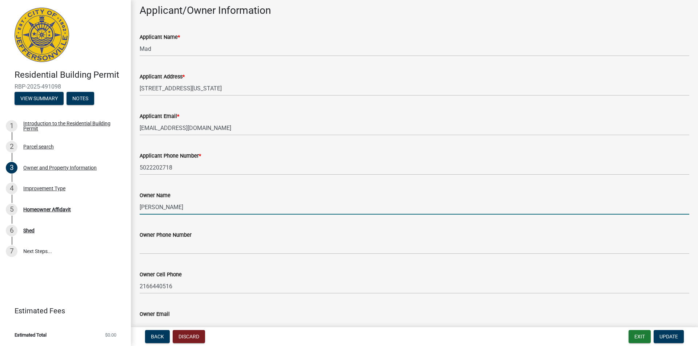
scroll to position [0, 0]
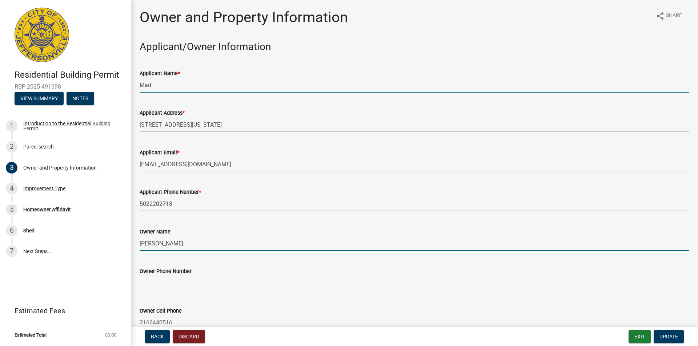
drag, startPoint x: 172, startPoint y: 88, endPoint x: 168, endPoint y: 88, distance: 4.4
click at [168, 88] on input "Mad" at bounding box center [415, 85] width 550 height 15
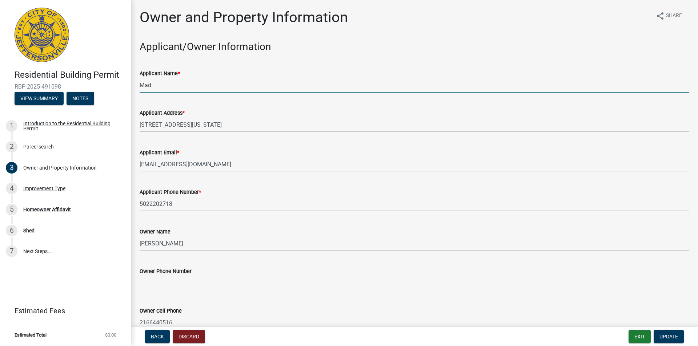
drag, startPoint x: 106, startPoint y: 84, endPoint x: 93, endPoint y: 83, distance: 12.4
click at [94, 83] on div "Residential Building Permit RBP-2025-491098 View Summary Notes 1 Introduction t…" at bounding box center [349, 173] width 698 height 346
paste input "Horton Madeline"
type input "Horton Madeline"
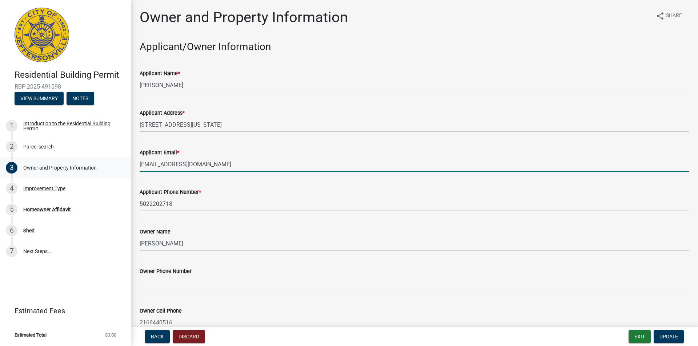
drag, startPoint x: 234, startPoint y: 165, endPoint x: 124, endPoint y: 164, distance: 109.4
click at [124, 164] on div "Residential Building Permit RBP-2025-491098 View Summary Notes 1 Introduction t…" at bounding box center [349, 173] width 698 height 346
click at [183, 163] on input "[EMAIL_ADDRESS][DOMAIN_NAME]" at bounding box center [415, 164] width 550 height 15
drag, startPoint x: 185, startPoint y: 164, endPoint x: 97, endPoint y: 161, distance: 88.1
click at [97, 161] on div "Residential Building Permit RBP-2025-491098 View Summary Notes 1 Introduction t…" at bounding box center [349, 173] width 698 height 346
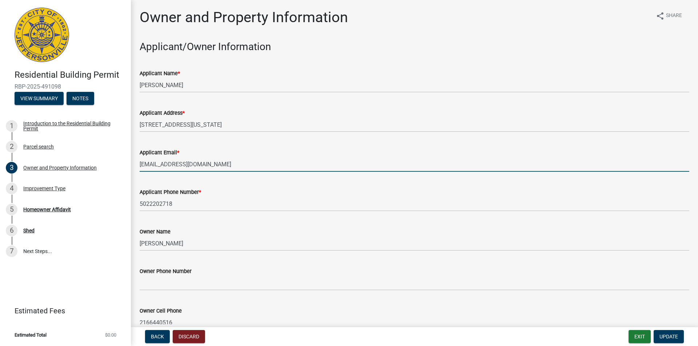
type input "snookmotorsports@gmail.com"
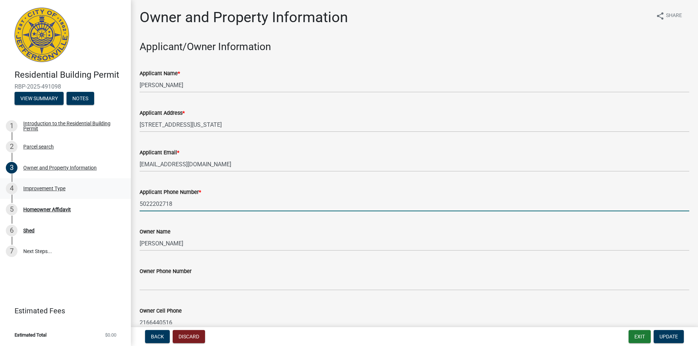
drag, startPoint x: 211, startPoint y: 205, endPoint x: 81, endPoint y: 199, distance: 130.0
click at [82, 199] on div "Residential Building Permit RBP-2025-491098 View Summary Notes 1 Introduction t…" at bounding box center [349, 173] width 698 height 346
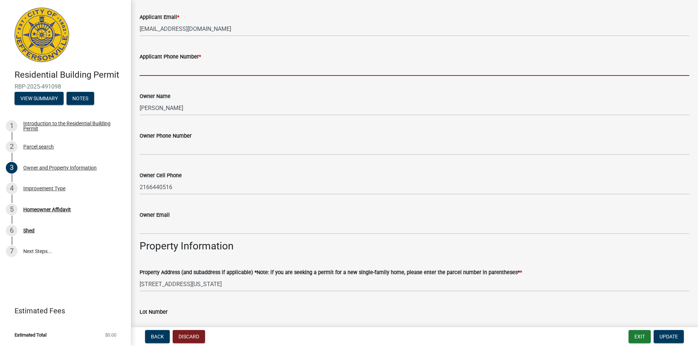
scroll to position [145, 0]
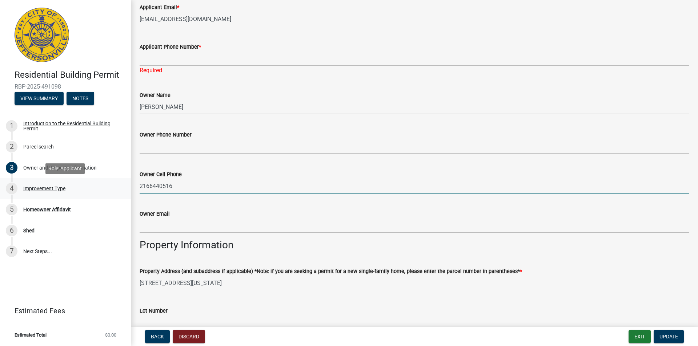
drag, startPoint x: 189, startPoint y: 179, endPoint x: 128, endPoint y: 180, distance: 61.5
click at [126, 180] on div "Residential Building Permit RBP-2025-491098 View Summary Notes 1 Introduction t…" at bounding box center [349, 173] width 698 height 346
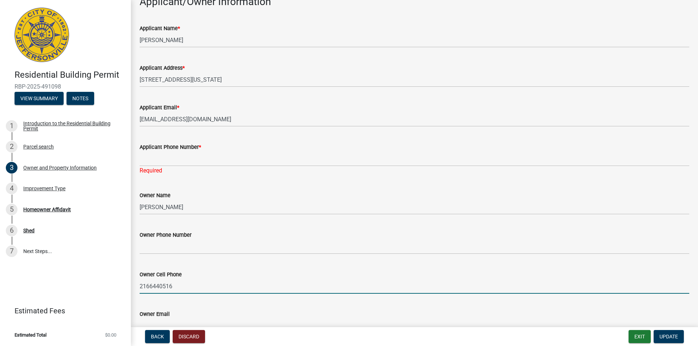
scroll to position [36, 0]
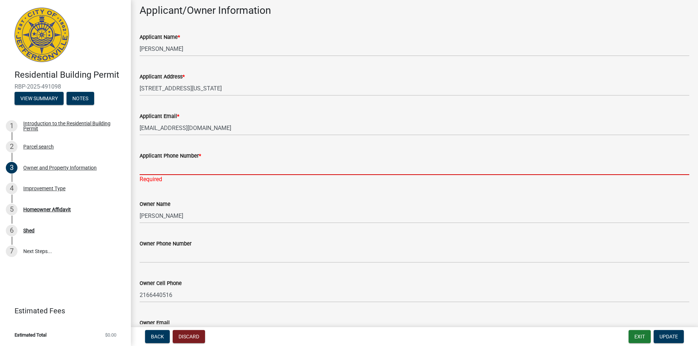
click at [165, 168] on input "Applicant Phone Number *" at bounding box center [415, 167] width 550 height 15
paste input "2166440516"
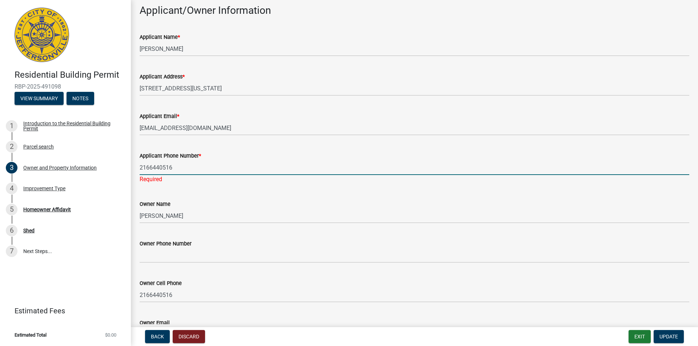
type input "2166440516"
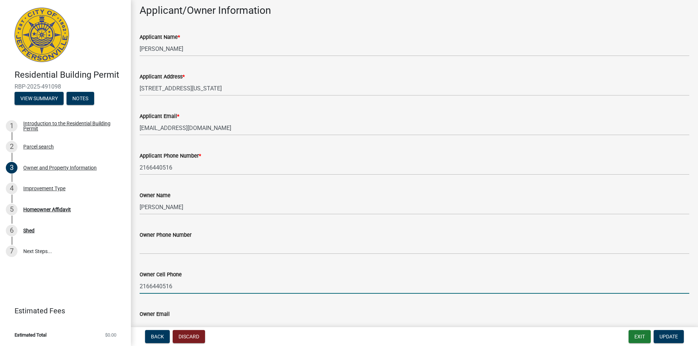
drag, startPoint x: 182, startPoint y: 293, endPoint x: 83, endPoint y: 274, distance: 100.3
click at [83, 274] on div "Residential Building Permit RBP-2025-491098 View Summary Notes 1 Introduction t…" at bounding box center [349, 173] width 698 height 346
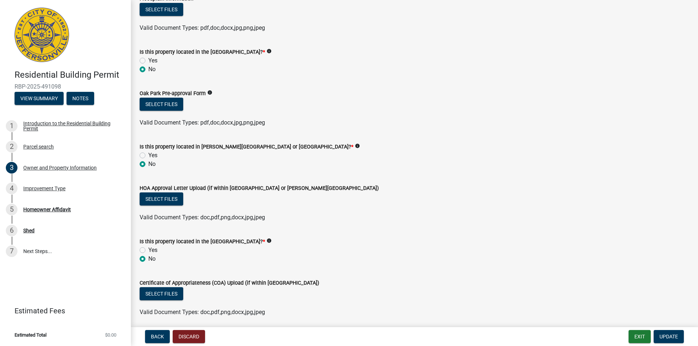
scroll to position [596, 0]
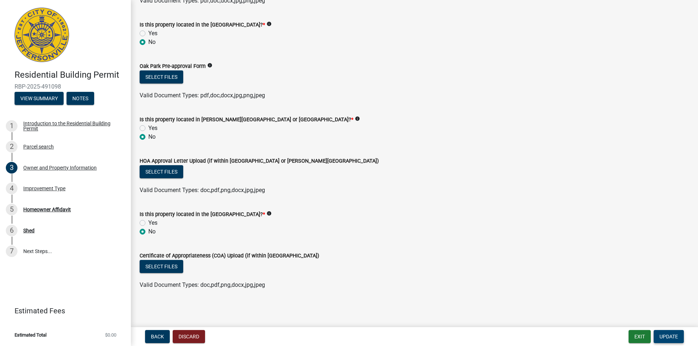
click at [672, 338] on span "Update" at bounding box center [669, 337] width 19 height 6
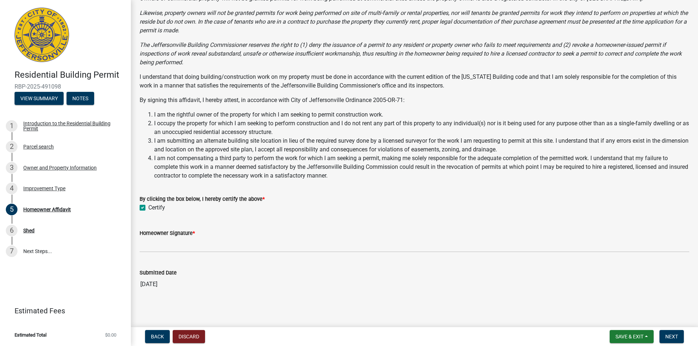
scroll to position [86, 0]
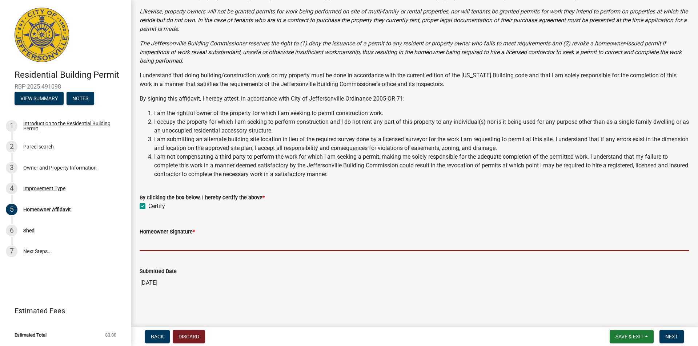
click at [205, 245] on input "Homeowner Signature *" at bounding box center [415, 243] width 550 height 15
paste input "2166440516"
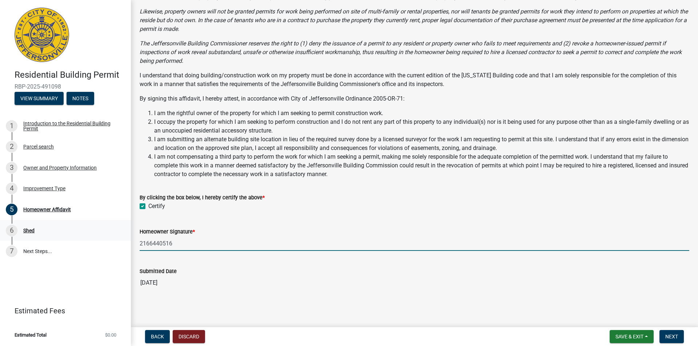
drag, startPoint x: 182, startPoint y: 244, endPoint x: 75, endPoint y: 232, distance: 108.0
click at [77, 232] on div "Residential Building Permit RBP-2025-491098 View Summary Notes 1 Introduction t…" at bounding box center [349, 173] width 698 height 346
type input "M"
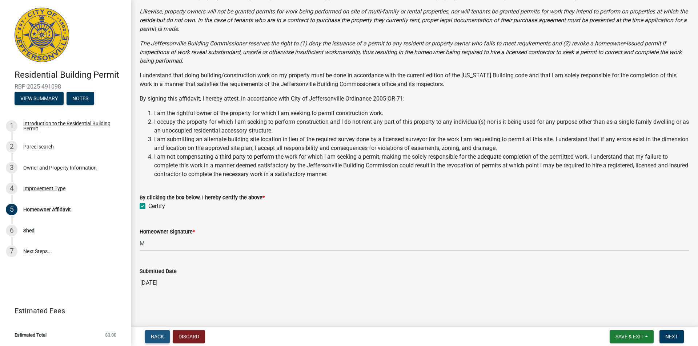
click at [157, 334] on button "Back" at bounding box center [157, 336] width 25 height 13
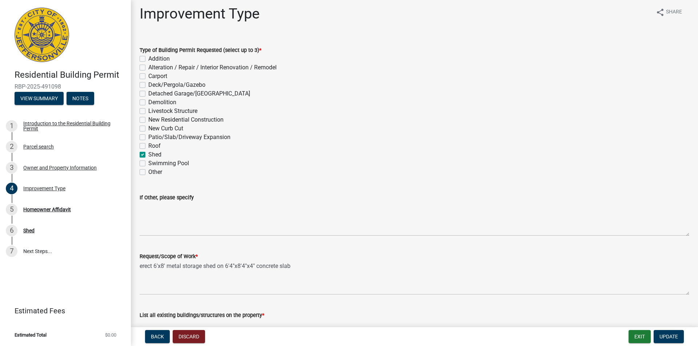
scroll to position [0, 0]
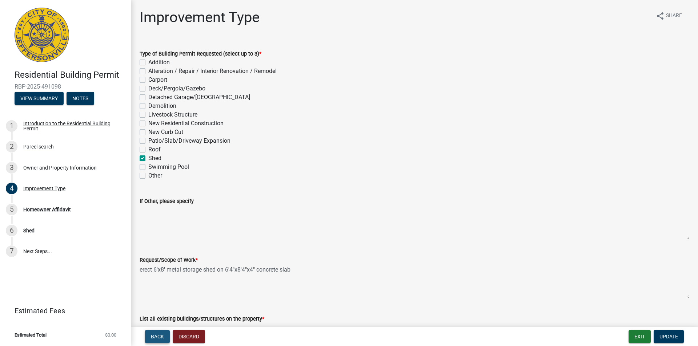
click at [160, 338] on span "Back" at bounding box center [157, 337] width 13 height 6
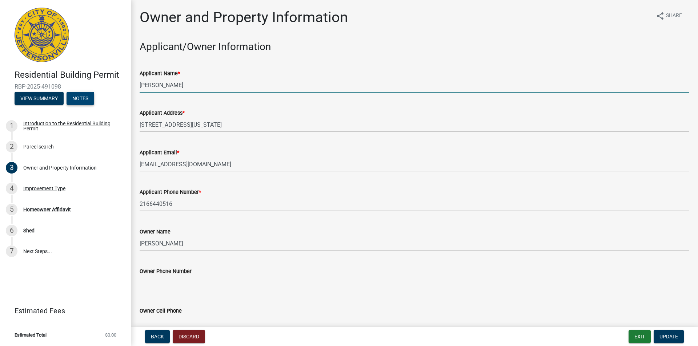
drag, startPoint x: 190, startPoint y: 88, endPoint x: 81, endPoint y: 97, distance: 109.8
click at [95, 95] on div "Residential Building Permit RBP-2025-491098 View Summary Notes 1 Introduction t…" at bounding box center [349, 173] width 698 height 346
click at [158, 85] on input "Horton Madeline" at bounding box center [415, 85] width 550 height 15
drag, startPoint x: 159, startPoint y: 85, endPoint x: 85, endPoint y: 87, distance: 73.5
click at [85, 87] on div "Residential Building Permit RBP-2025-491098 View Summary Notes 1 Introduction t…" at bounding box center [349, 173] width 698 height 346
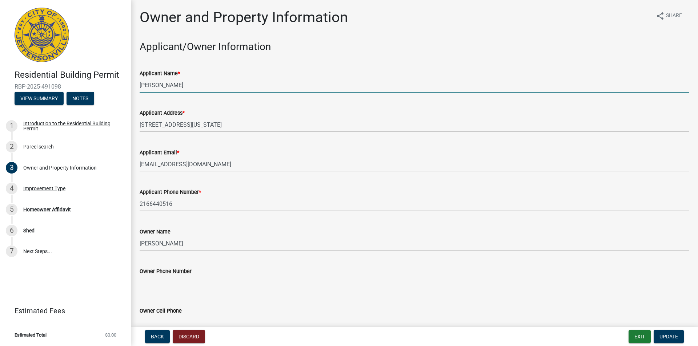
drag, startPoint x: 124, startPoint y: 82, endPoint x: 119, endPoint y: 82, distance: 5.8
click at [121, 82] on div "Residential Building Permit RBP-2025-491098 View Summary Notes 1 Introduction t…" at bounding box center [349, 173] width 698 height 346
type input "Madeline Horton"
click at [680, 337] on button "Update" at bounding box center [669, 336] width 30 height 13
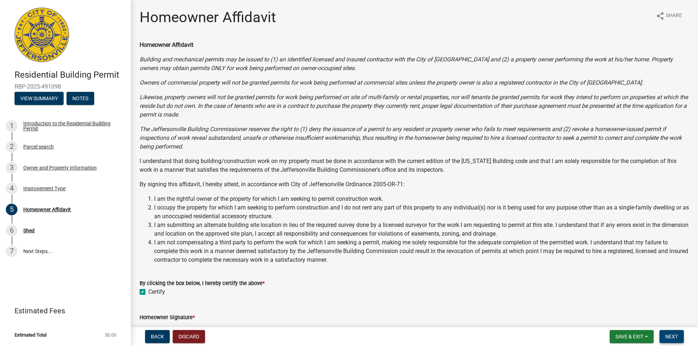
click at [677, 336] on span "Next" at bounding box center [671, 337] width 13 height 6
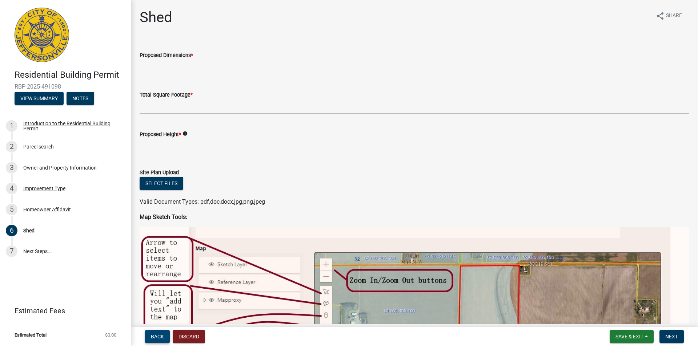
click at [155, 338] on span "Back" at bounding box center [157, 337] width 13 height 6
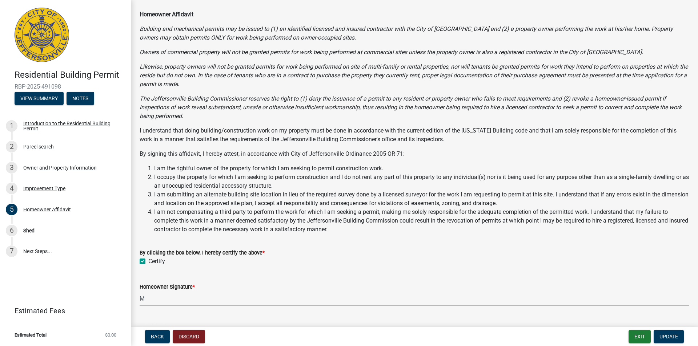
scroll to position [86, 0]
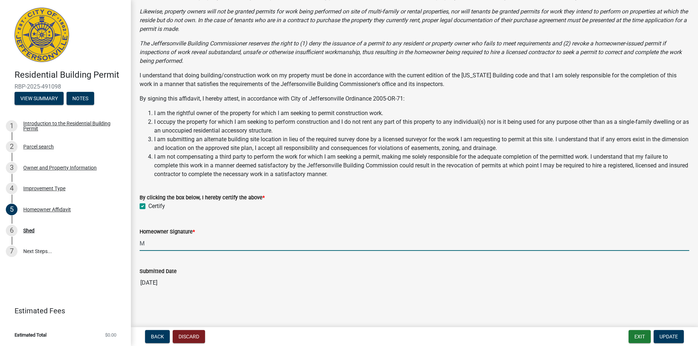
click at [163, 243] on input "M" at bounding box center [415, 243] width 550 height 15
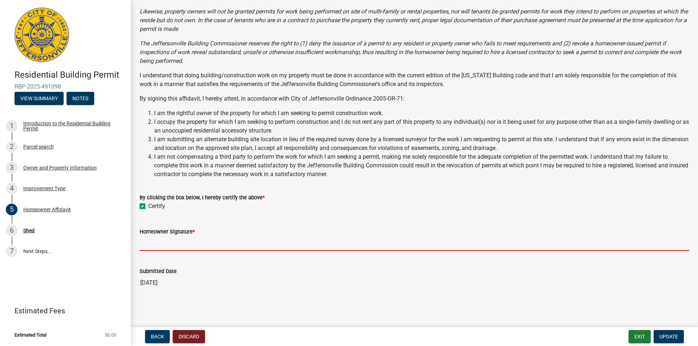
paste input "Madeline Horton"
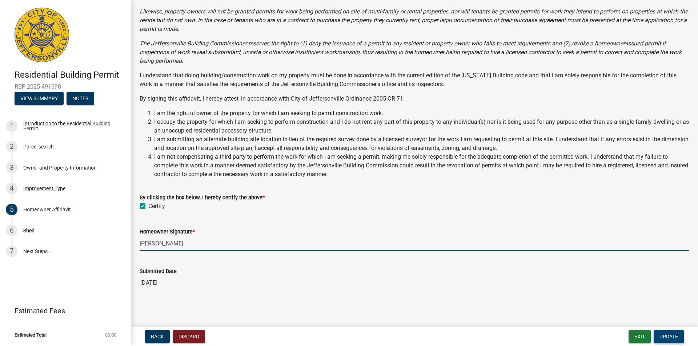
type input "Madeline Horton"
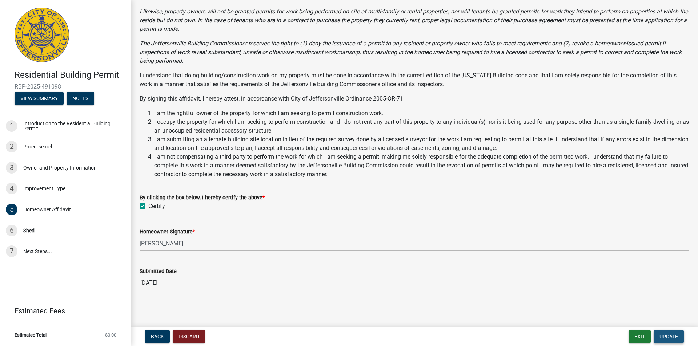
click at [674, 340] on button "Update" at bounding box center [669, 336] width 30 height 13
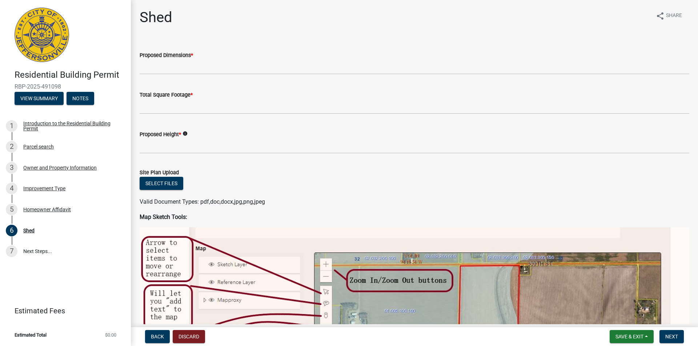
click at [188, 75] on wm-data-entity-input "Proposed Dimensions *" at bounding box center [415, 61] width 550 height 40
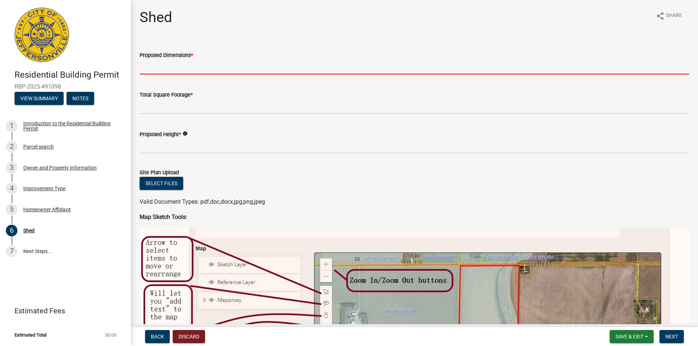
click at [187, 67] on input "Proposed Dimensions *" at bounding box center [415, 67] width 550 height 15
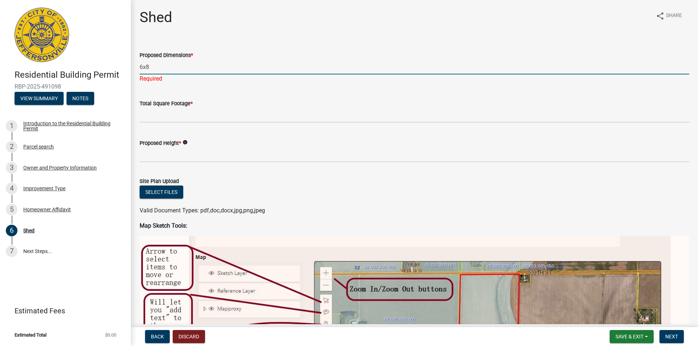
type input "6x8"
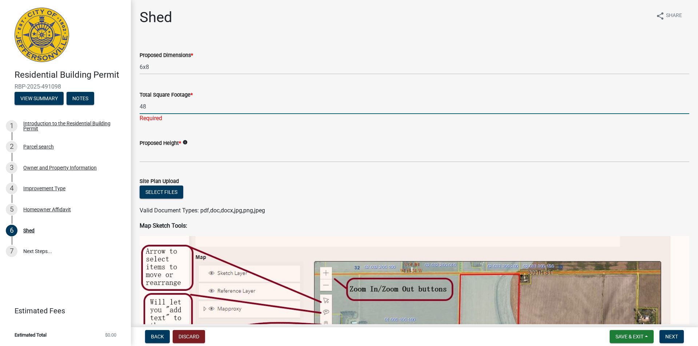
type input "48"
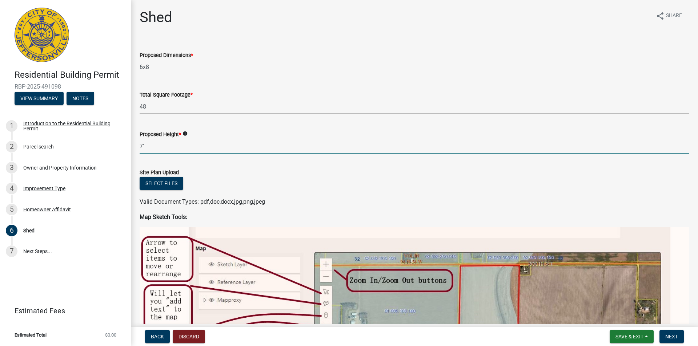
type input "7'"
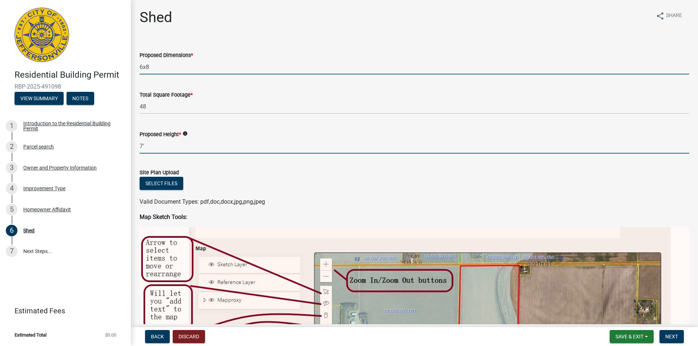
click at [157, 68] on input "6x8" at bounding box center [415, 67] width 550 height 15
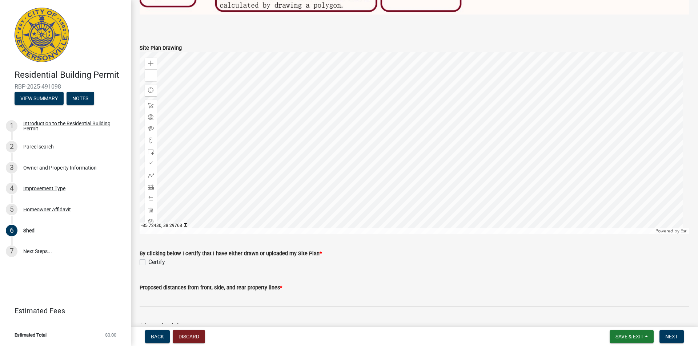
scroll to position [473, 0]
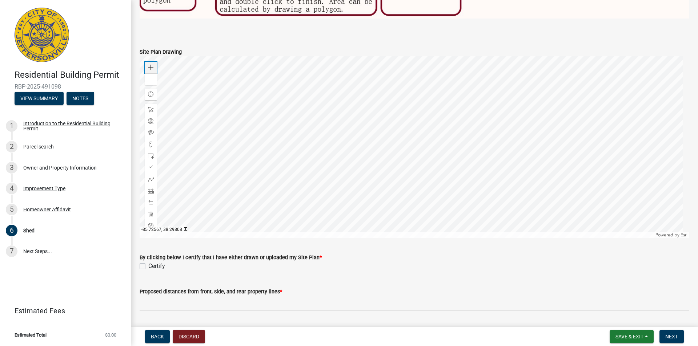
click at [153, 67] on span at bounding box center [151, 68] width 6 height 6
click at [355, 58] on div at bounding box center [415, 147] width 550 height 182
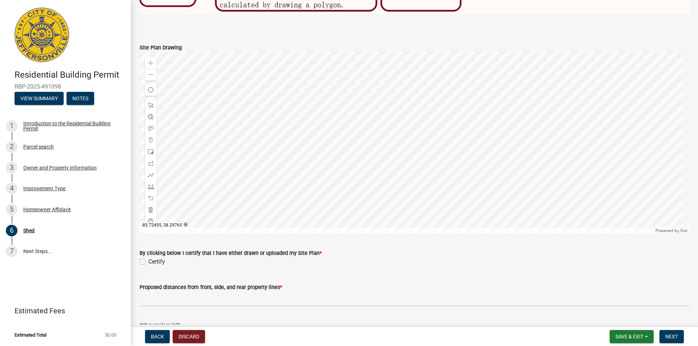
scroll to position [471, 0]
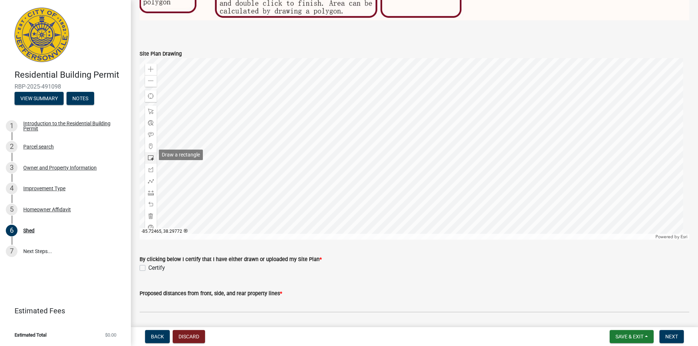
click at [149, 157] on span at bounding box center [151, 158] width 6 height 6
click at [153, 82] on div "Zoom out" at bounding box center [151, 81] width 12 height 12
click at [384, 167] on div at bounding box center [415, 149] width 550 height 182
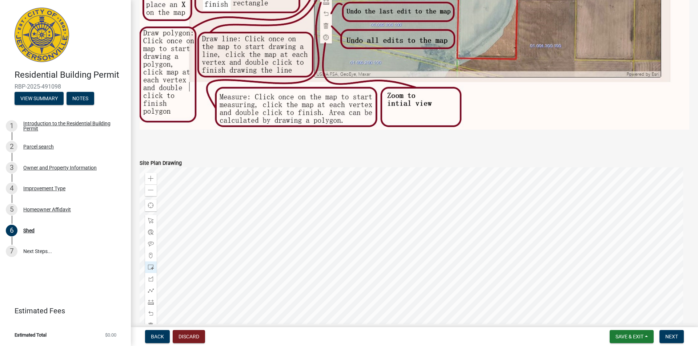
scroll to position [362, 0]
click at [154, 178] on div "Zoom in" at bounding box center [151, 179] width 12 height 12
click at [153, 218] on span at bounding box center [151, 221] width 6 height 6
click at [308, 167] on div at bounding box center [415, 258] width 550 height 182
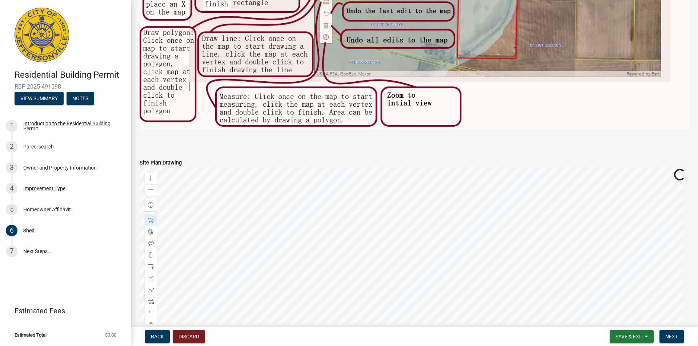
click at [334, 236] on div at bounding box center [415, 258] width 550 height 182
click at [123, 264] on ul "1 Introduction to the Residential Building Permit 2 Parcel search 3 Owner and P…" at bounding box center [65, 189] width 131 height 152
click at [196, 145] on wm-data-entity-input "Map Sketch Tools:" at bounding box center [415, 0] width 550 height 298
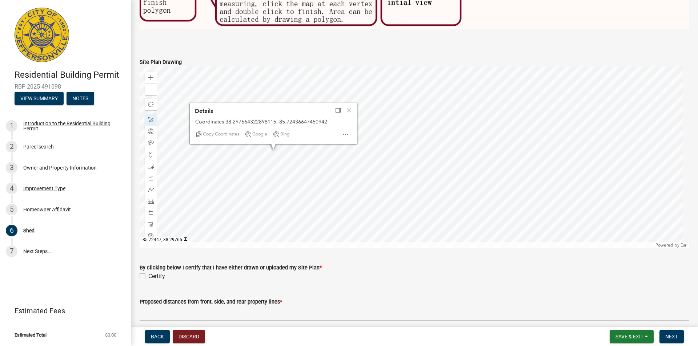
scroll to position [471, 0]
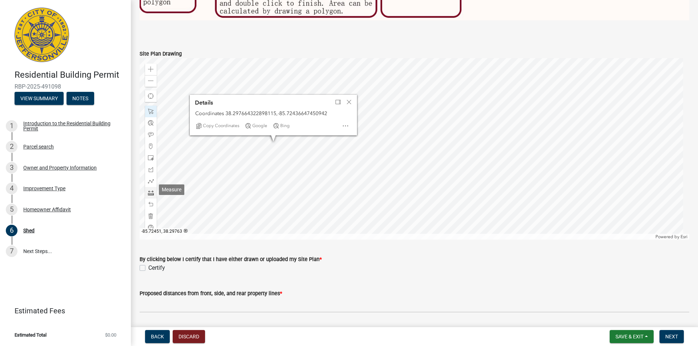
click at [153, 191] on span at bounding box center [151, 193] width 6 height 6
click at [267, 161] on div at bounding box center [415, 149] width 550 height 182
click at [287, 150] on div at bounding box center [415, 149] width 550 height 182
click at [278, 135] on div at bounding box center [415, 149] width 550 height 182
click at [287, 152] on div at bounding box center [415, 149] width 550 height 182
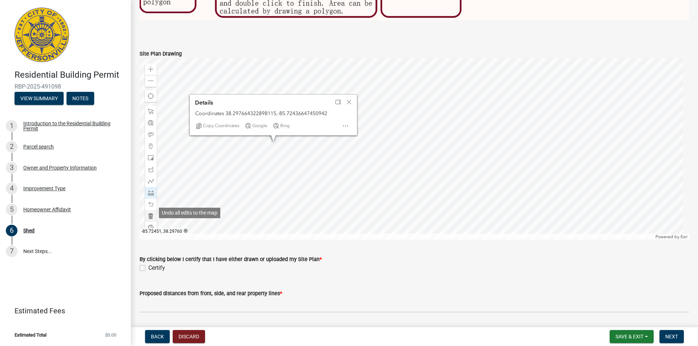
click at [152, 213] on span at bounding box center [151, 216] width 6 height 6
click at [244, 176] on div at bounding box center [415, 149] width 550 height 182
click at [271, 159] on div at bounding box center [415, 149] width 550 height 182
click at [286, 186] on div at bounding box center [415, 149] width 550 height 182
click at [152, 187] on div at bounding box center [151, 193] width 12 height 12
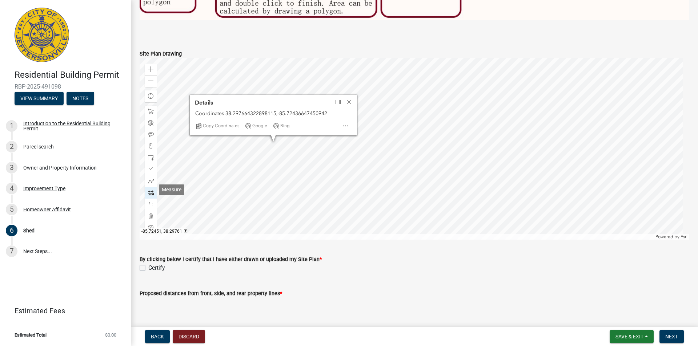
click at [152, 190] on span at bounding box center [151, 193] width 6 height 6
click at [242, 173] on div at bounding box center [415, 149] width 550 height 182
click at [267, 157] on div at bounding box center [415, 149] width 550 height 182
click at [285, 187] on div at bounding box center [415, 149] width 550 height 182
click at [270, 161] on div at bounding box center [415, 149] width 550 height 182
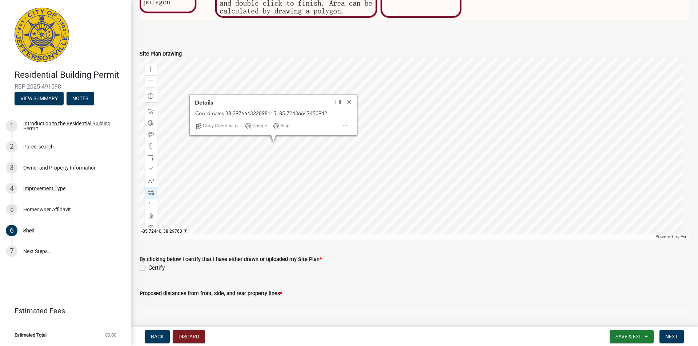
click at [245, 179] on div at bounding box center [415, 149] width 550 height 182
click at [152, 144] on span at bounding box center [151, 147] width 6 height 6
click at [267, 162] on div at bounding box center [415, 149] width 550 height 182
click at [153, 190] on span at bounding box center [151, 193] width 6 height 6
click at [267, 161] on div at bounding box center [415, 149] width 550 height 182
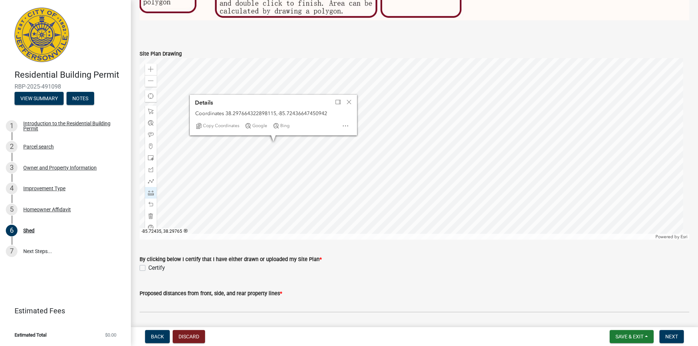
click at [287, 151] on div at bounding box center [415, 149] width 550 height 182
click at [150, 190] on span at bounding box center [151, 193] width 6 height 6
click at [152, 190] on span at bounding box center [151, 193] width 6 height 6
click at [307, 171] on div at bounding box center [415, 149] width 550 height 182
click at [288, 148] on div at bounding box center [415, 149] width 550 height 182
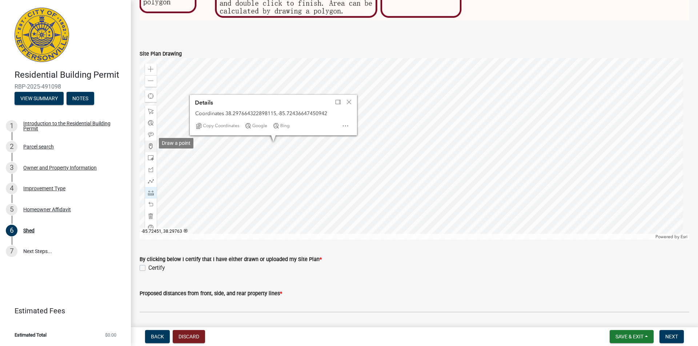
click at [152, 144] on span at bounding box center [151, 147] width 6 height 6
click at [289, 148] on div at bounding box center [415, 149] width 550 height 182
click at [155, 192] on div at bounding box center [151, 193] width 12 height 12
click at [267, 161] on div at bounding box center [415, 149] width 550 height 182
click at [255, 148] on div at bounding box center [415, 149] width 550 height 182
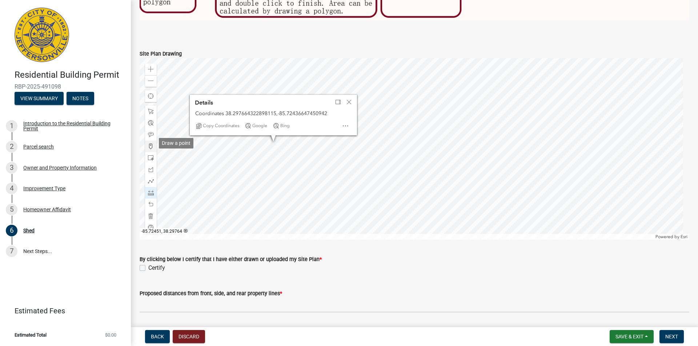
click at [154, 143] on div at bounding box center [151, 147] width 12 height 12
click at [256, 147] on div at bounding box center [415, 149] width 550 height 182
click at [278, 135] on div at bounding box center [415, 149] width 550 height 182
click at [152, 156] on span at bounding box center [151, 158] width 6 height 6
click at [267, 161] on div at bounding box center [415, 149] width 550 height 182
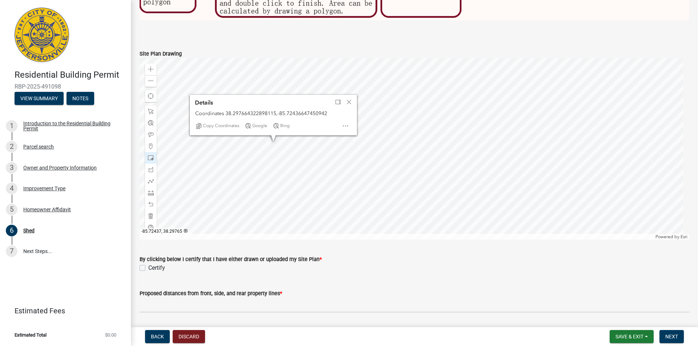
click at [273, 151] on div at bounding box center [415, 149] width 550 height 182
type input "6x8'"
click at [152, 205] on div at bounding box center [151, 205] width 12 height 12
click at [152, 204] on span at bounding box center [151, 205] width 6 height 6
click at [282, 140] on div at bounding box center [415, 149] width 550 height 182
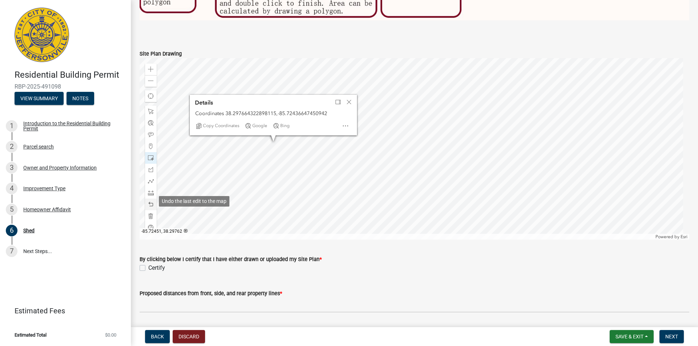
click at [148, 202] on span at bounding box center [151, 205] width 6 height 6
click at [152, 179] on span at bounding box center [151, 182] width 6 height 6
click at [284, 149] on div at bounding box center [415, 149] width 550 height 182
click at [262, 163] on div at bounding box center [415, 149] width 550 height 182
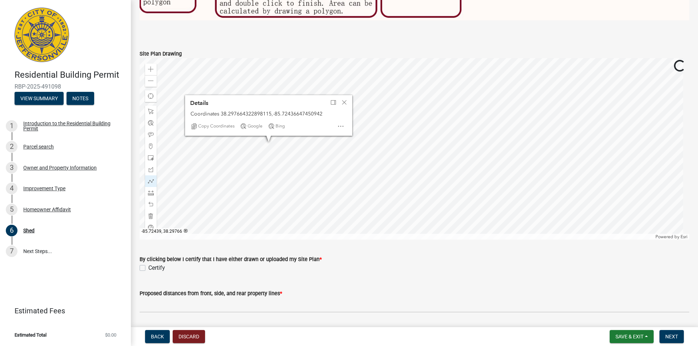
click at [251, 147] on div at bounding box center [415, 149] width 550 height 182
click at [272, 134] on div at bounding box center [415, 149] width 550 height 182
click at [285, 149] on div at bounding box center [415, 149] width 550 height 182
click at [345, 100] on span "Close" at bounding box center [344, 103] width 6 height 6
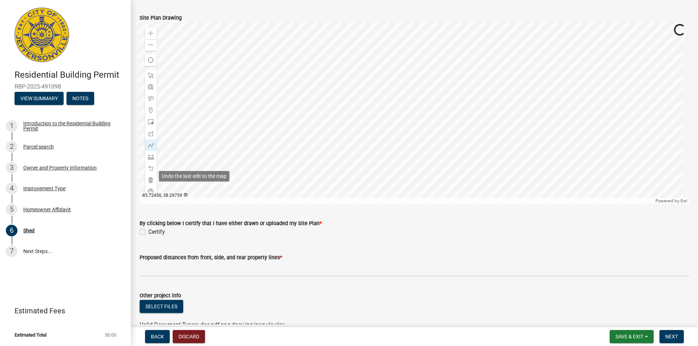
scroll to position [507, 0]
click at [156, 44] on div "Zoom out" at bounding box center [151, 45] width 12 height 12
click at [150, 44] on span at bounding box center [151, 45] width 6 height 6
click at [377, 231] on div "Certify" at bounding box center [415, 232] width 550 height 9
click at [152, 96] on span at bounding box center [151, 99] width 6 height 6
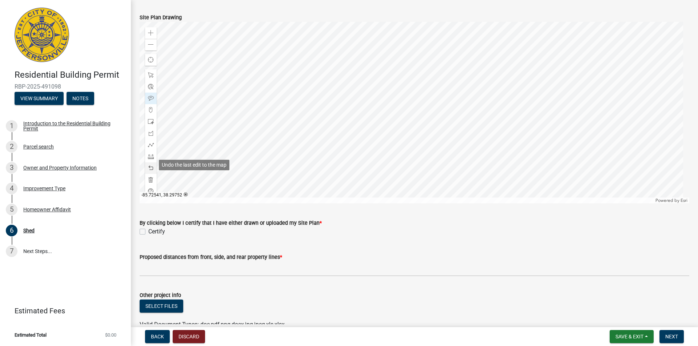
click at [151, 166] on span at bounding box center [151, 168] width 6 height 6
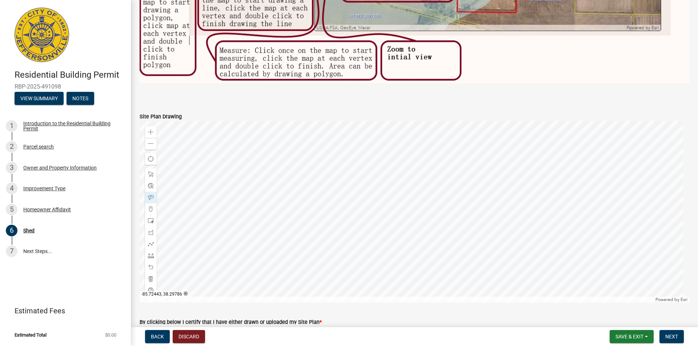
scroll to position [398, 0]
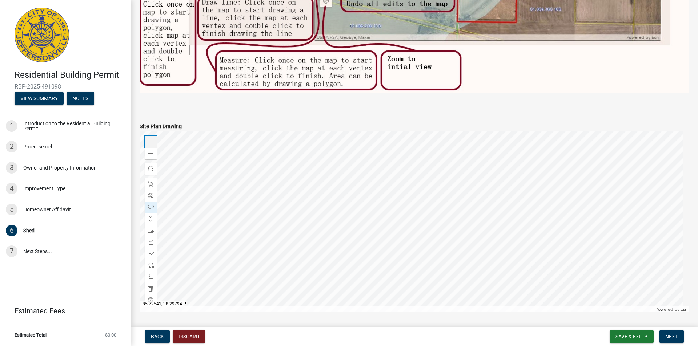
click at [154, 139] on div "Zoom in" at bounding box center [151, 142] width 12 height 12
click at [153, 139] on span at bounding box center [151, 142] width 6 height 6
click at [151, 252] on span at bounding box center [151, 254] width 6 height 6
click at [259, 227] on div at bounding box center [415, 222] width 550 height 182
click at [292, 207] on div at bounding box center [415, 222] width 550 height 182
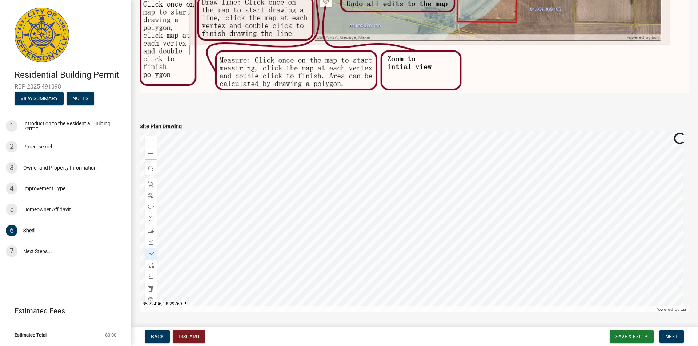
click at [276, 185] on div at bounding box center [415, 222] width 550 height 182
click at [245, 206] on div at bounding box center [415, 222] width 550 height 182
click at [259, 227] on div at bounding box center [415, 222] width 550 height 182
click at [150, 205] on span at bounding box center [151, 208] width 6 height 6
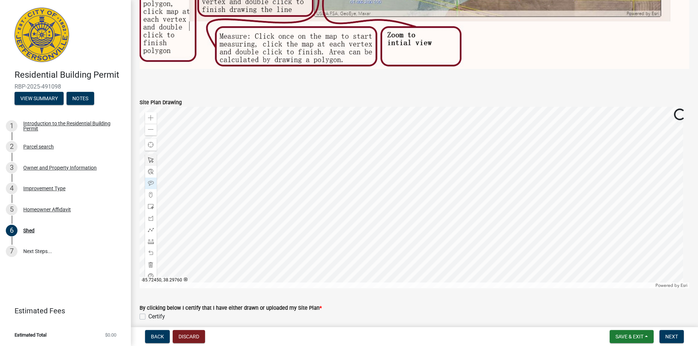
scroll to position [434, 0]
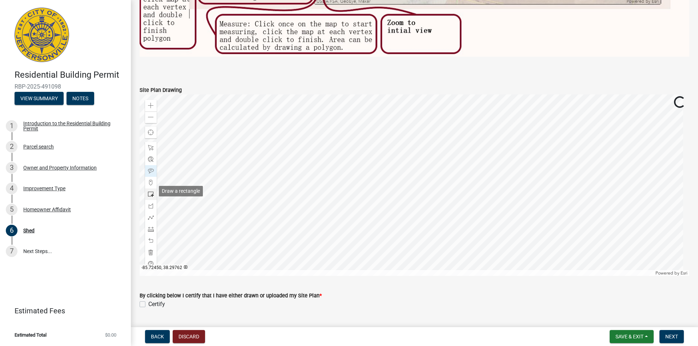
click at [151, 192] on span at bounding box center [151, 195] width 6 height 6
click at [151, 216] on span at bounding box center [151, 218] width 6 height 6
click at [269, 156] on div at bounding box center [415, 186] width 550 height 182
click at [240, 173] on div at bounding box center [415, 186] width 550 height 182
click at [255, 200] on div at bounding box center [415, 186] width 550 height 182
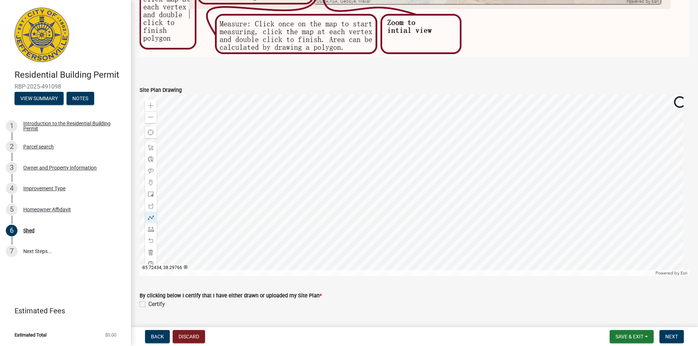
click at [288, 183] on div at bounding box center [415, 186] width 550 height 182
click at [269, 156] on div at bounding box center [415, 186] width 550 height 182
click at [152, 146] on span at bounding box center [151, 148] width 6 height 6
click at [151, 216] on span at bounding box center [151, 218] width 6 height 6
click at [272, 148] on div at bounding box center [415, 186] width 550 height 182
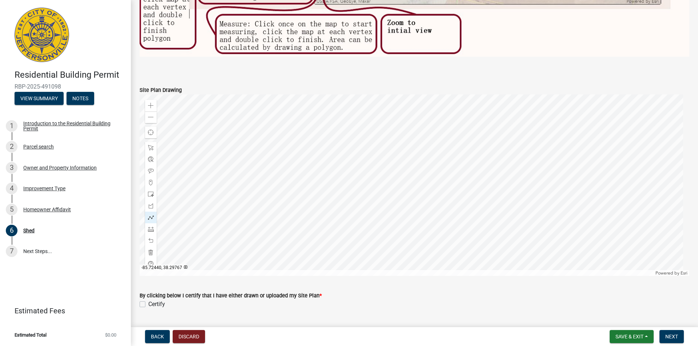
click at [243, 167] on div at bounding box center [415, 186] width 550 height 182
click at [257, 190] on div at bounding box center [415, 186] width 550 height 182
click at [288, 170] on div at bounding box center [415, 186] width 550 height 182
click at [272, 148] on div at bounding box center [415, 186] width 550 height 182
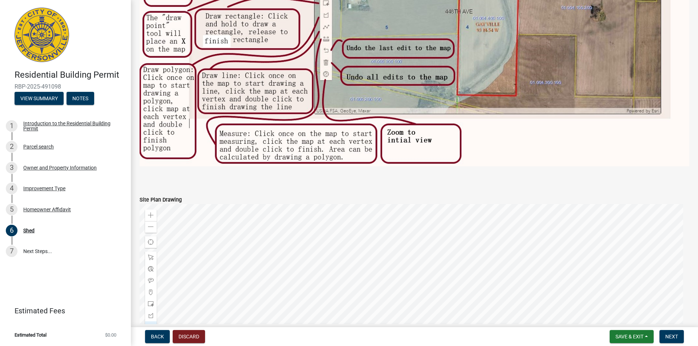
scroll to position [398, 0]
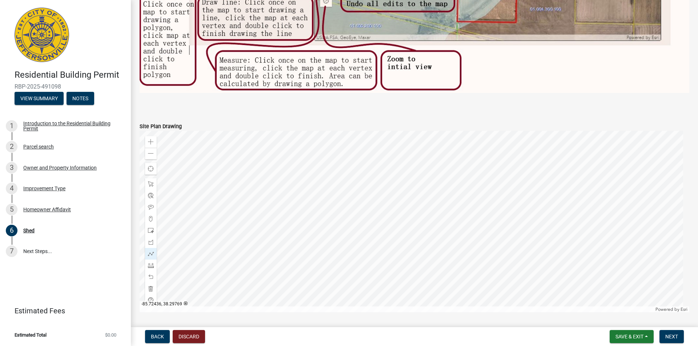
click at [272, 186] on div at bounding box center [415, 222] width 550 height 182
click at [153, 205] on span at bounding box center [151, 208] width 6 height 6
click at [239, 156] on div at bounding box center [415, 222] width 550 height 182
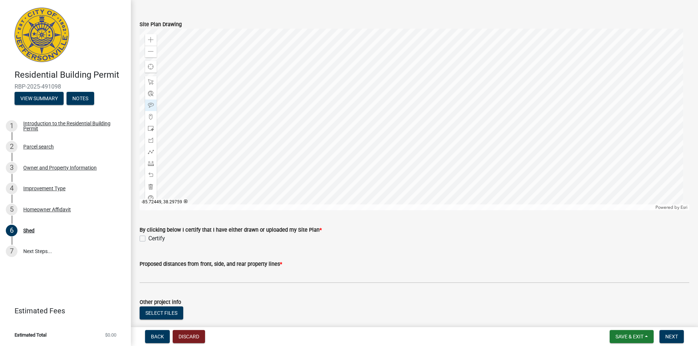
scroll to position [507, 0]
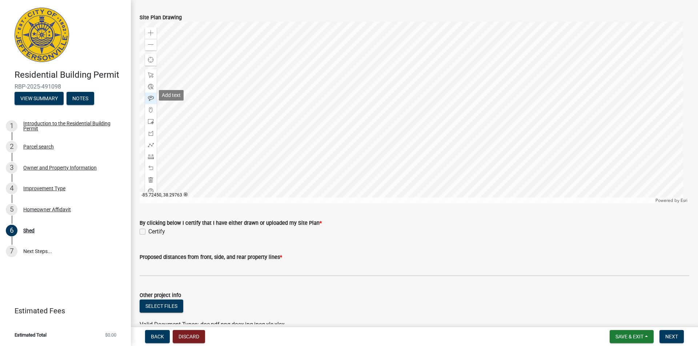
click at [151, 96] on span at bounding box center [151, 99] width 6 height 6
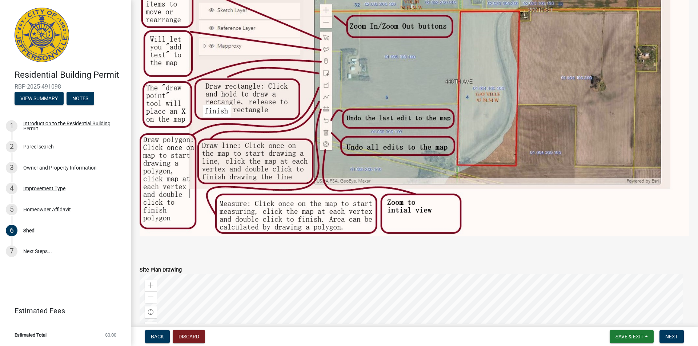
scroll to position [544, 0]
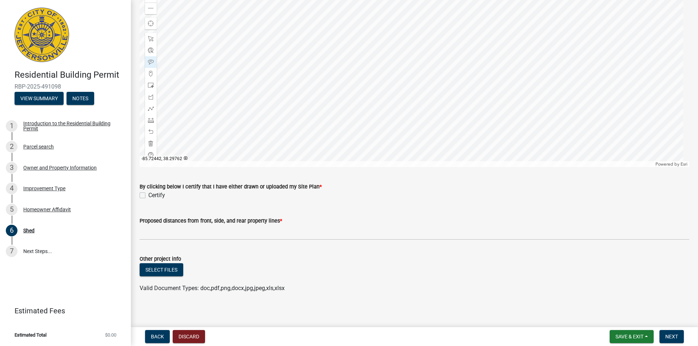
click at [222, 108] on div at bounding box center [415, 76] width 550 height 182
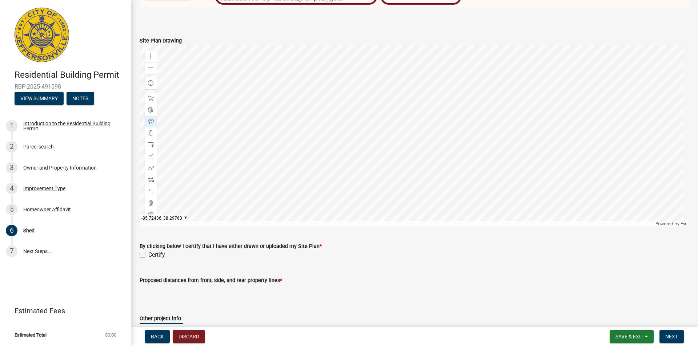
scroll to position [471, 0]
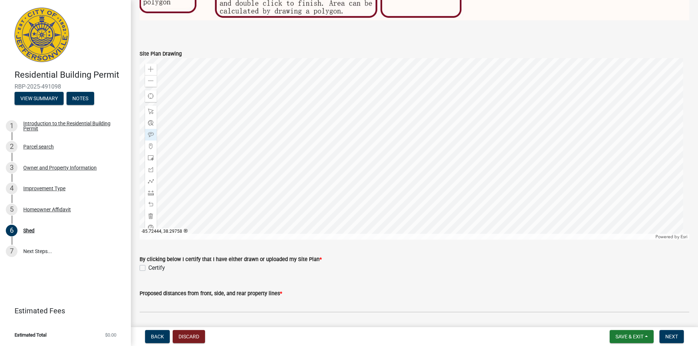
click at [148, 265] on label "Certify" at bounding box center [156, 268] width 17 height 9
click at [148, 265] on input "Certify" at bounding box center [150, 266] width 5 height 5
checkbox input "true"
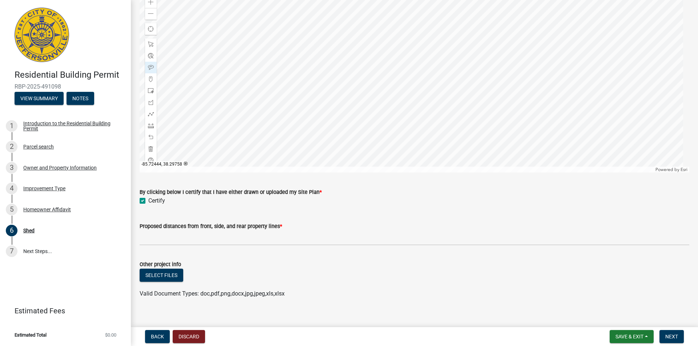
scroll to position [544, 0]
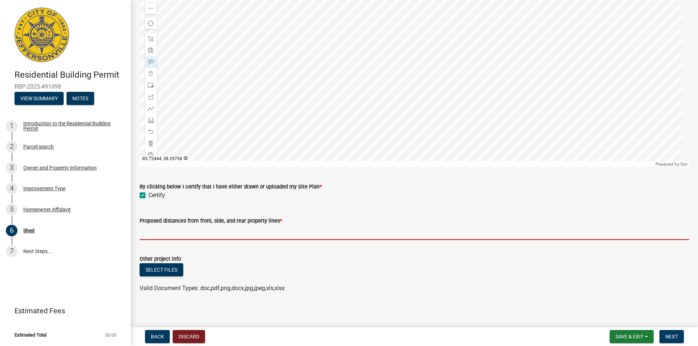
click at [199, 232] on input "Proposed distances from front, side, and rear property lines *" at bounding box center [415, 232] width 550 height 15
click at [152, 9] on div "Zoom out" at bounding box center [151, 9] width 12 height 12
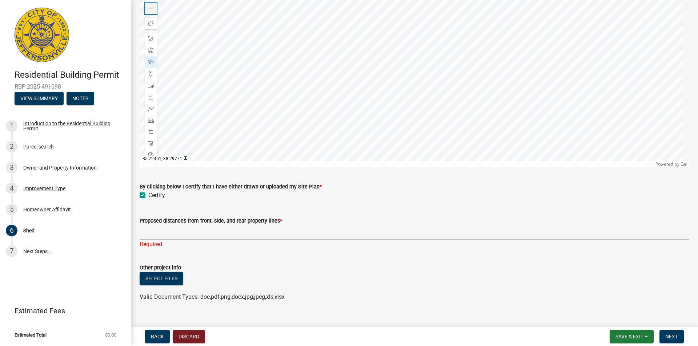
click at [152, 9] on div "Zoom out" at bounding box center [151, 9] width 12 height 12
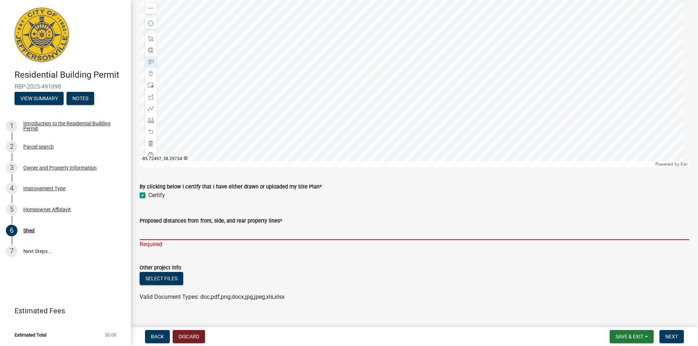
click at [151, 232] on input "Proposed distances from front, side, and rear property lines *" at bounding box center [415, 232] width 550 height 15
click at [150, 117] on span at bounding box center [151, 120] width 6 height 6
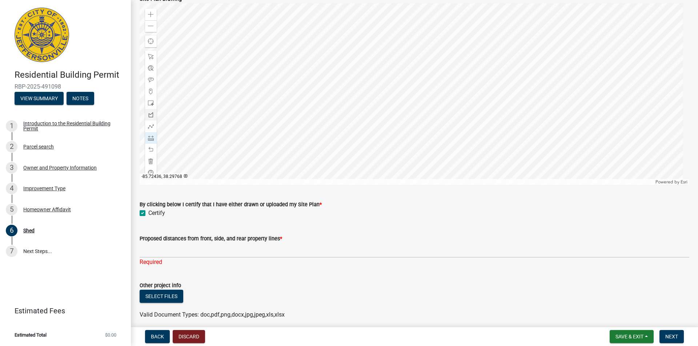
click at [377, 84] on div at bounding box center [415, 94] width 550 height 182
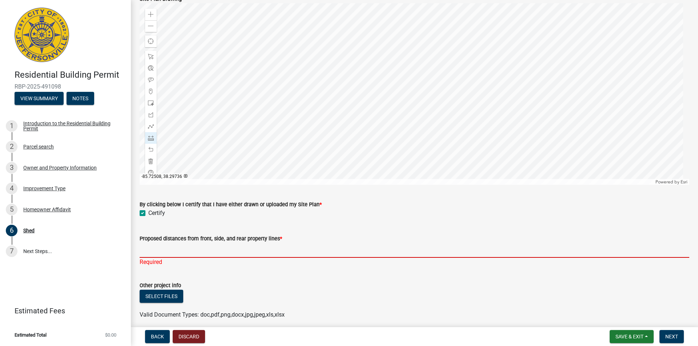
click at [167, 247] on input "Proposed distances from front, side, and rear property lines *" at bounding box center [415, 250] width 550 height 15
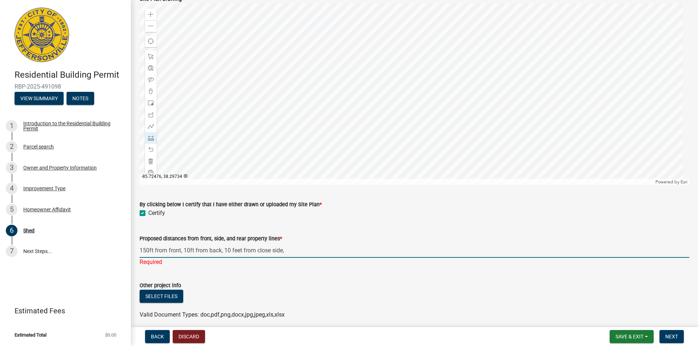
click at [294, 244] on input "150ft from front, 10ft from back, 10 feet from close side," at bounding box center [415, 250] width 550 height 15
type input "150ft from front, 10ft from back, 10 feet from close side, 50 feet from far side"
click at [327, 294] on wm-upload "Select files Valid Document Types: doc,pdf,png,docx,jpg,jpeg,xls,xlsx" at bounding box center [415, 304] width 550 height 29
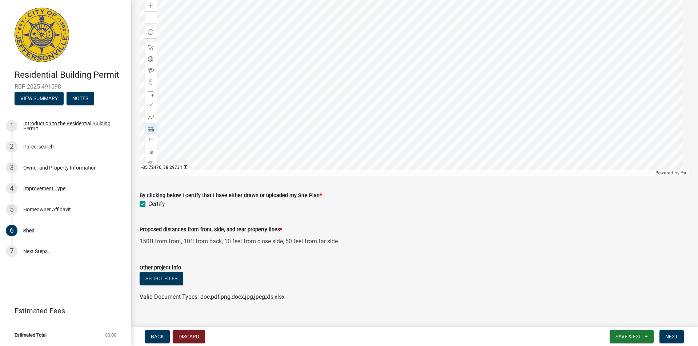
scroll to position [544, 0]
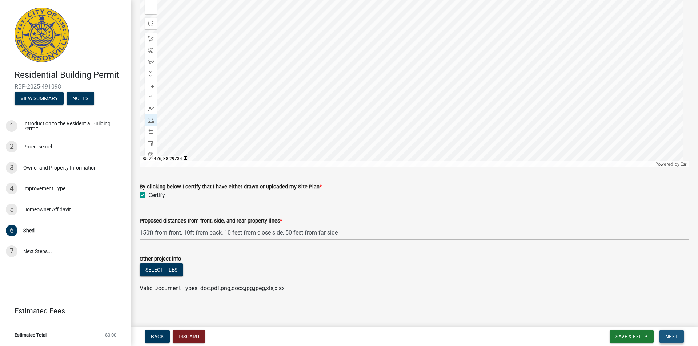
click at [667, 337] on span "Next" at bounding box center [671, 337] width 13 height 6
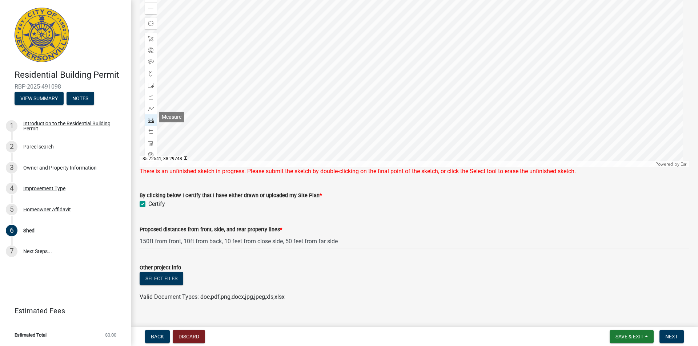
click at [153, 118] on span at bounding box center [151, 120] width 6 height 6
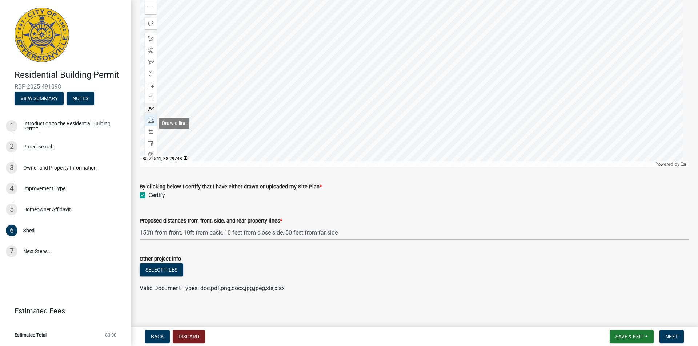
scroll to position [526, 0]
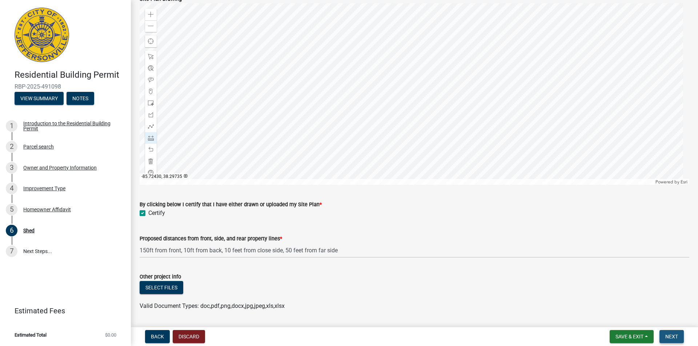
click at [669, 334] on span "Next" at bounding box center [671, 337] width 13 height 6
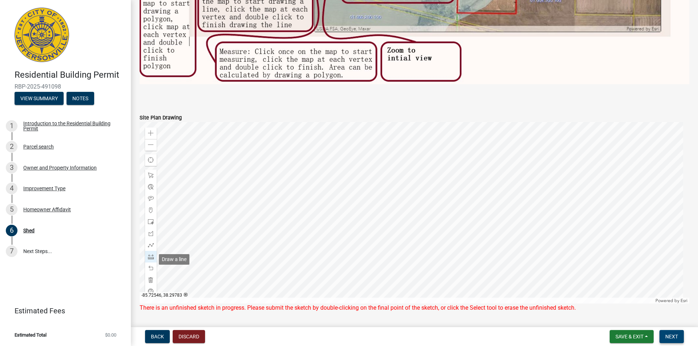
scroll to position [489, 0]
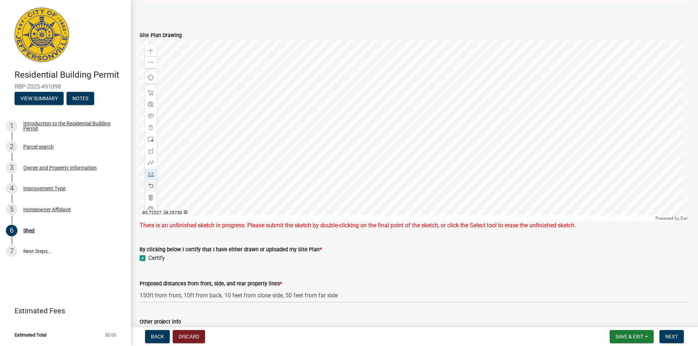
click at [195, 168] on div at bounding box center [415, 131] width 550 height 182
click at [195, 169] on div at bounding box center [415, 131] width 550 height 182
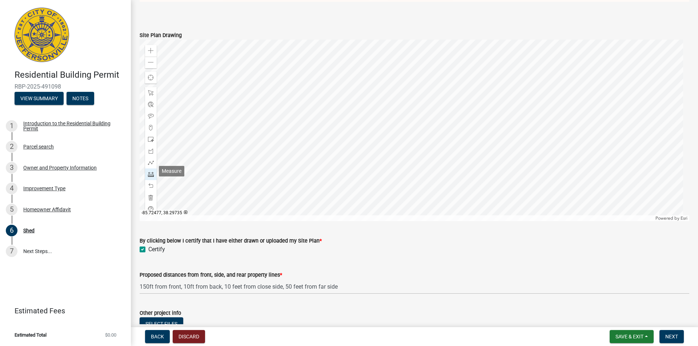
click at [149, 173] on span at bounding box center [151, 175] width 6 height 6
click at [151, 184] on span at bounding box center [151, 186] width 6 height 6
click at [152, 183] on span at bounding box center [151, 186] width 6 height 6
click at [669, 337] on span "Next" at bounding box center [671, 337] width 13 height 6
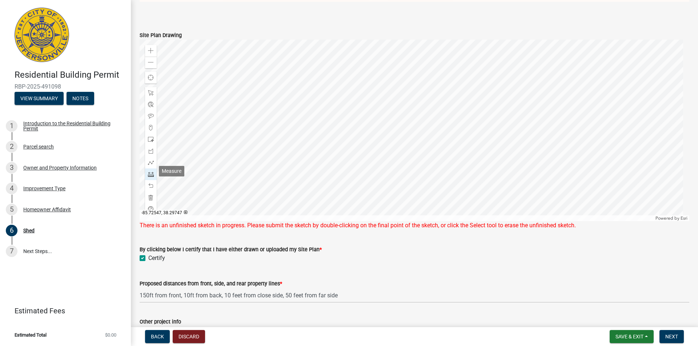
click at [150, 174] on span at bounding box center [151, 175] width 6 height 6
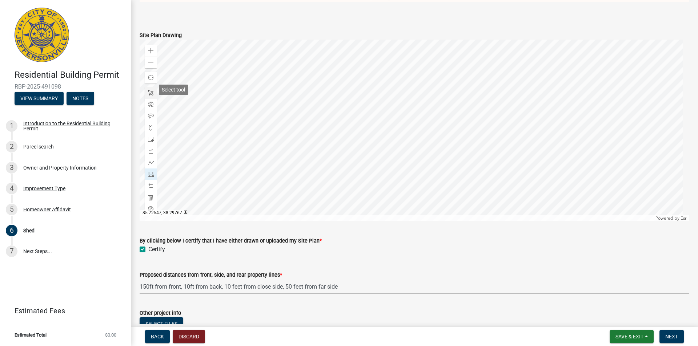
click at [150, 87] on div at bounding box center [151, 93] width 12 height 12
click at [665, 332] on button "Next" at bounding box center [672, 336] width 24 height 13
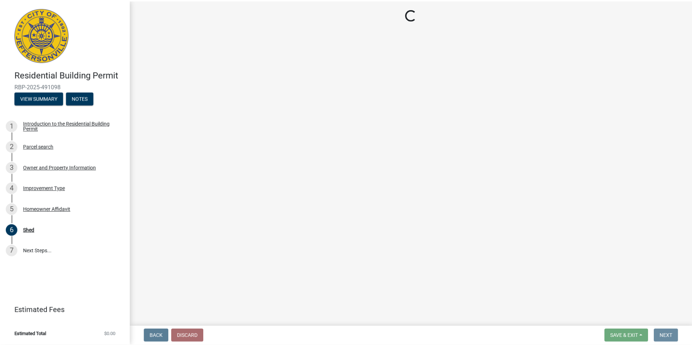
scroll to position [0, 0]
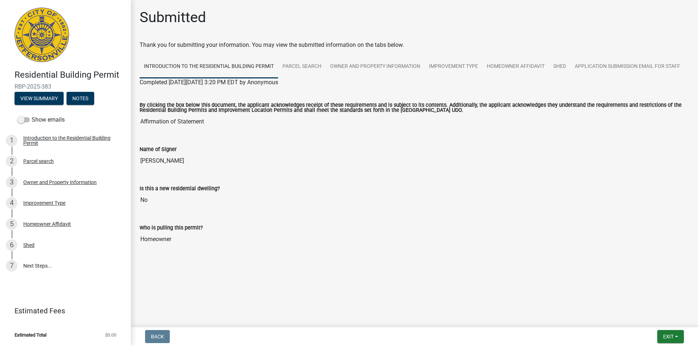
click at [242, 276] on main "Submitted Thank you for submitting your information. You may view the submitted…" at bounding box center [414, 162] width 567 height 325
click at [256, 228] on div "Who is pulling this permit?" at bounding box center [415, 228] width 550 height 9
drag, startPoint x: 173, startPoint y: 157, endPoint x: 165, endPoint y: 161, distance: 8.7
click at [173, 157] on input "[PERSON_NAME]" at bounding box center [415, 161] width 550 height 15
drag, startPoint x: 178, startPoint y: 165, endPoint x: 123, endPoint y: 160, distance: 55.5
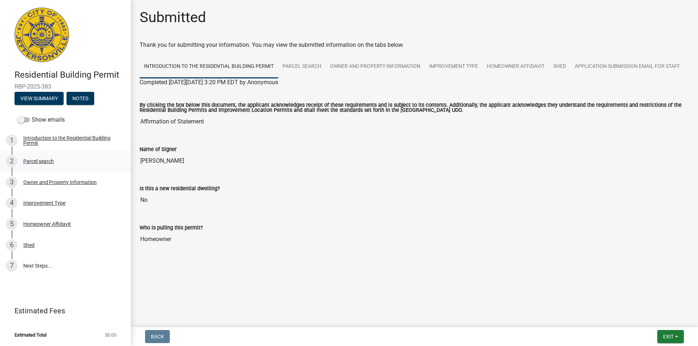
click at [123, 160] on div "Residential Building Permit RBP-2025-383 View Summary Notes Show emails 1 Intro…" at bounding box center [349, 173] width 698 height 346
click at [450, 236] on input "Homeowner" at bounding box center [415, 239] width 550 height 15
click at [257, 215] on div "Who is pulling this permit? Homeowner" at bounding box center [415, 229] width 550 height 33
click at [668, 335] on span "Exit" at bounding box center [668, 337] width 11 height 6
click at [658, 318] on button "Save & Exit" at bounding box center [655, 317] width 58 height 17
